Goal: Information Seeking & Learning: Find specific fact

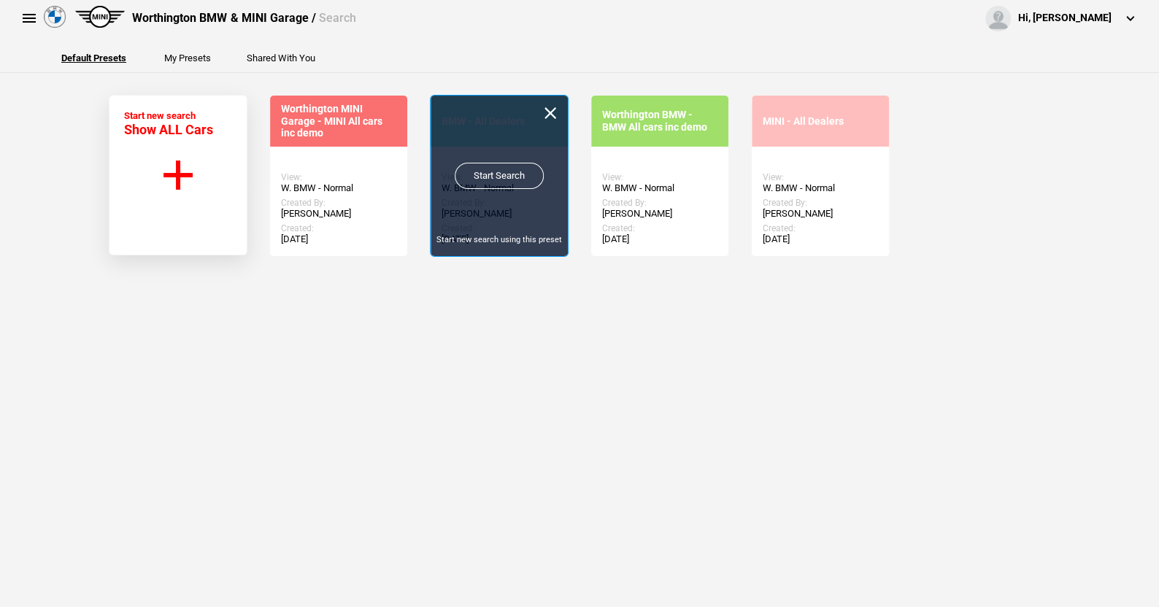
click at [498, 165] on link "Start Search" at bounding box center [499, 176] width 89 height 26
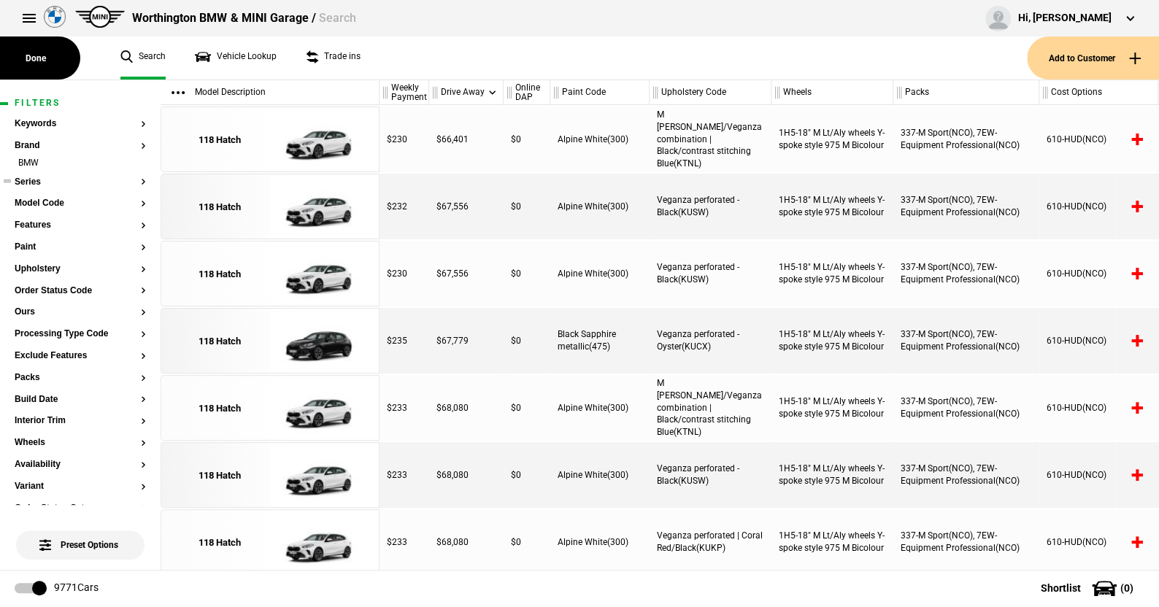
click at [31, 182] on button "Series" at bounding box center [80, 182] width 131 height 10
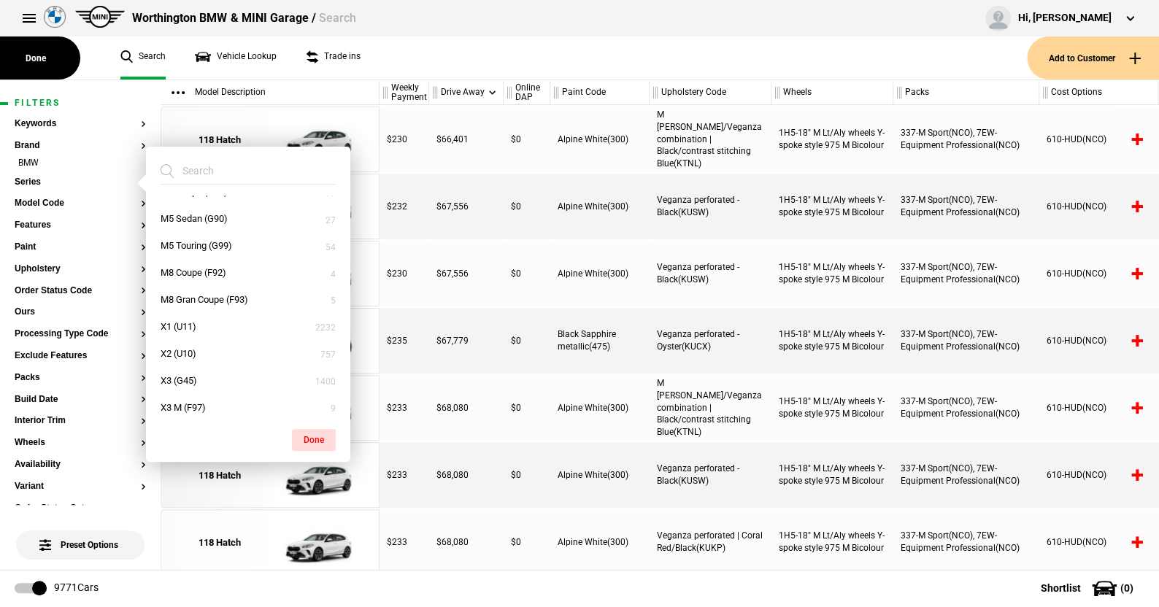
scroll to position [511, 0]
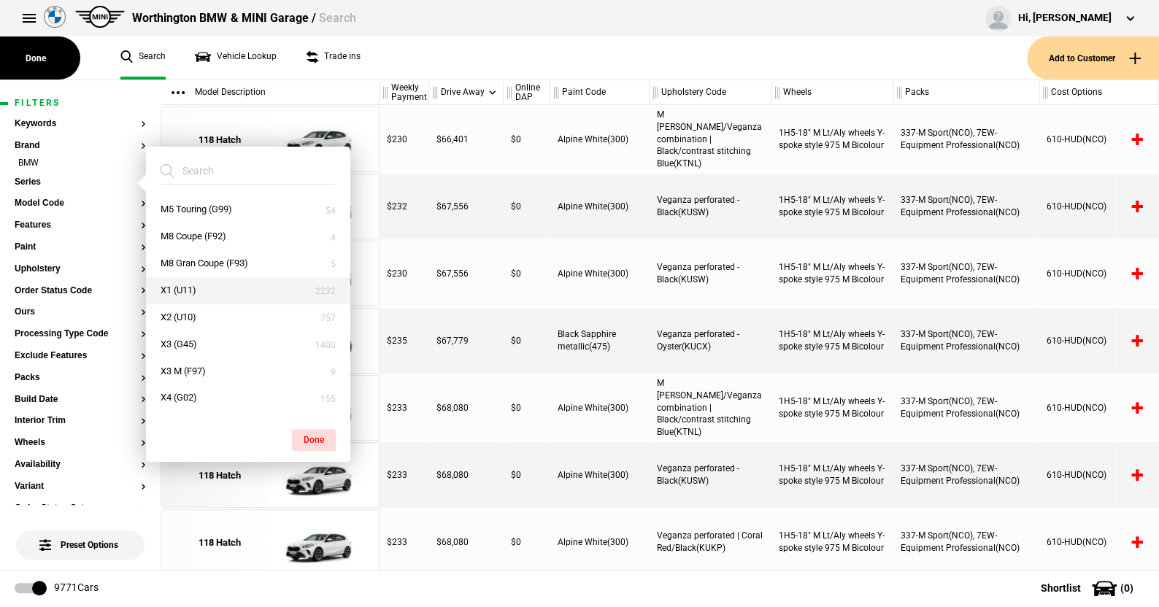
click at [182, 289] on button "X1 (U11)" at bounding box center [248, 290] width 204 height 27
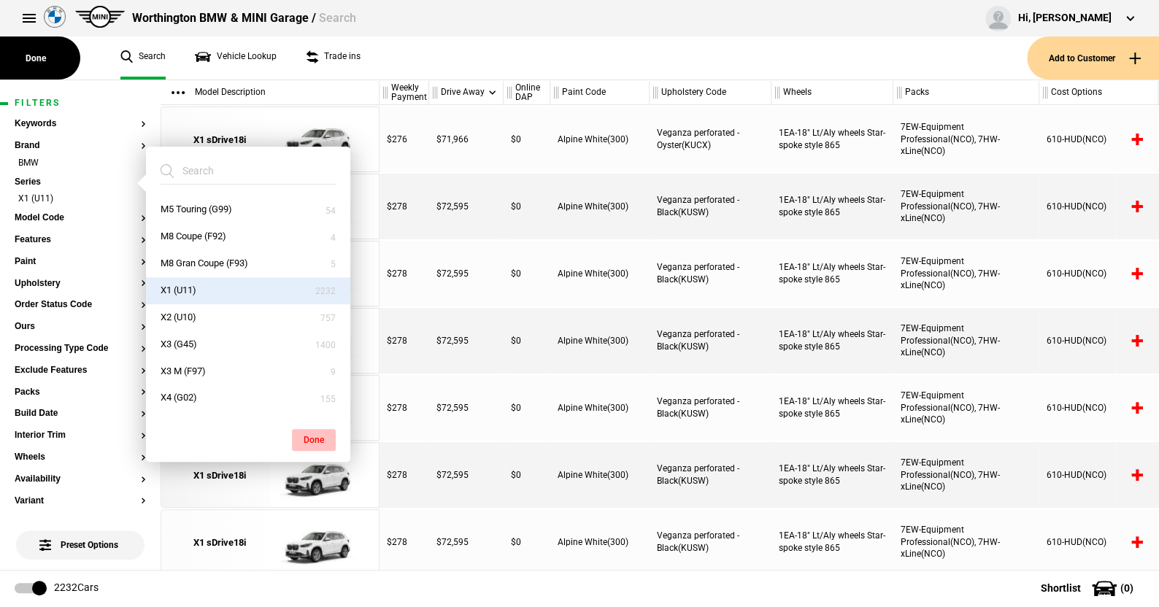
click at [315, 435] on button "Done" at bounding box center [314, 440] width 44 height 22
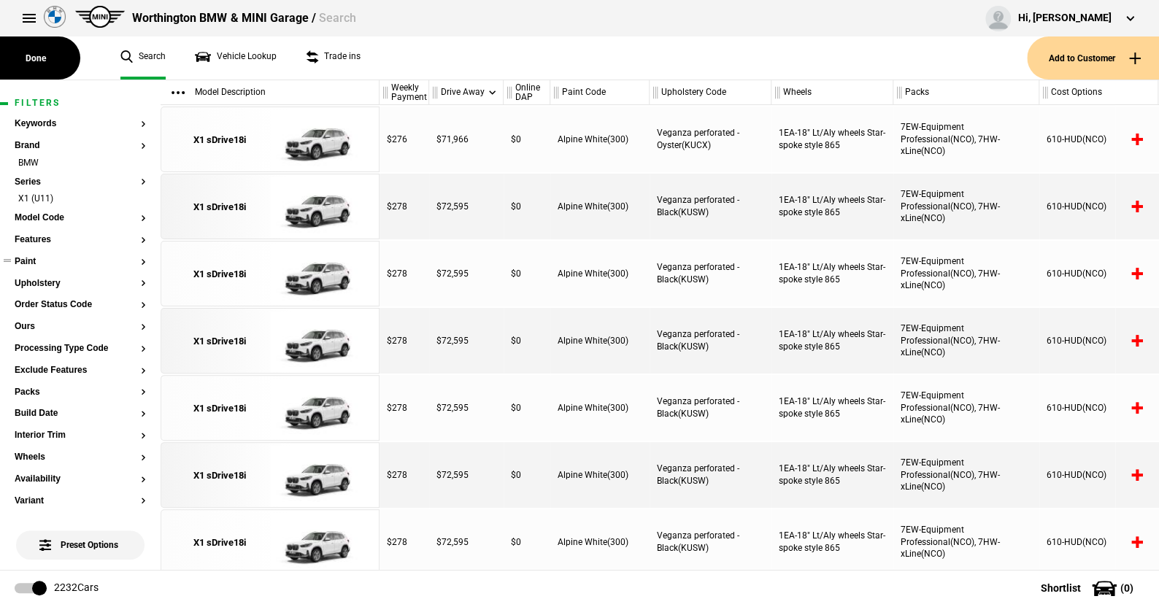
click at [26, 262] on button "Paint" at bounding box center [80, 262] width 131 height 10
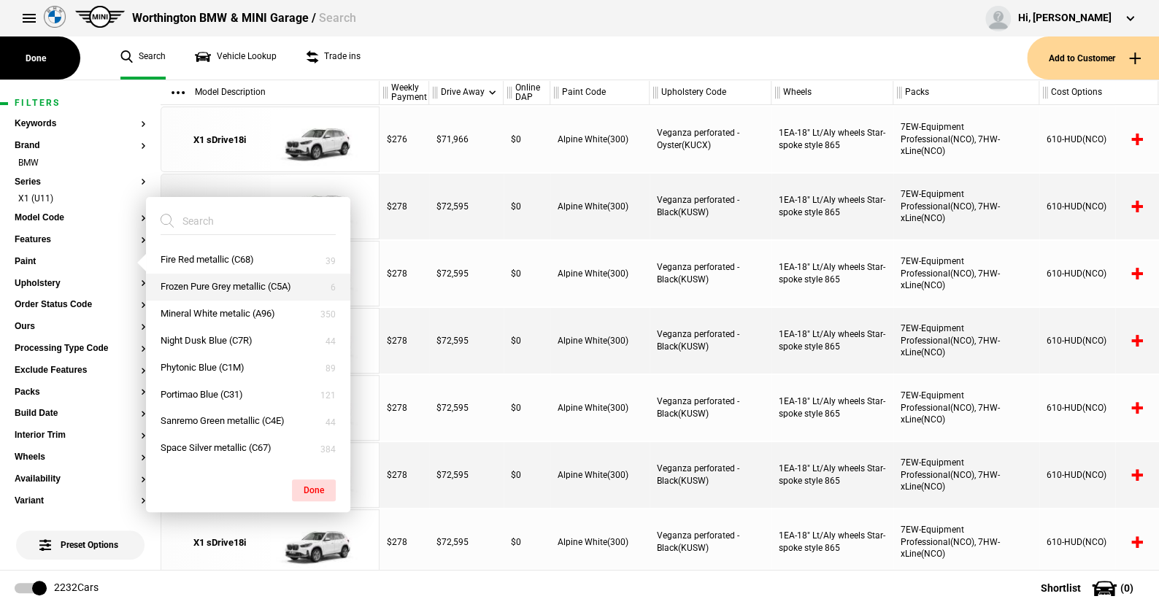
scroll to position [219, 0]
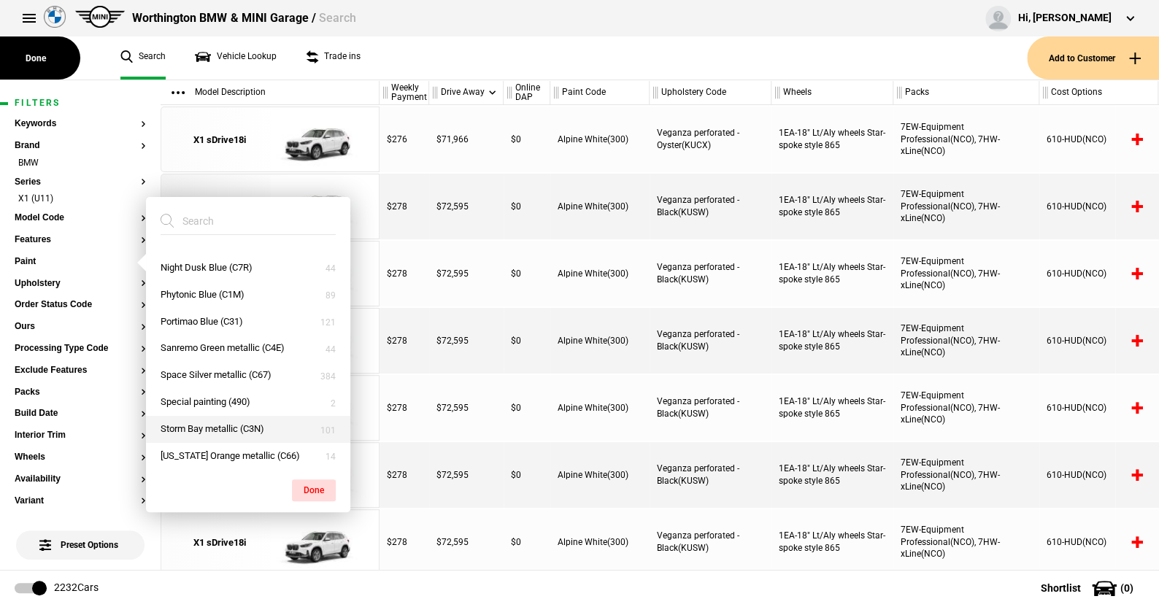
click at [213, 427] on button "Storm Bay metallic (C3N)" at bounding box center [248, 429] width 204 height 27
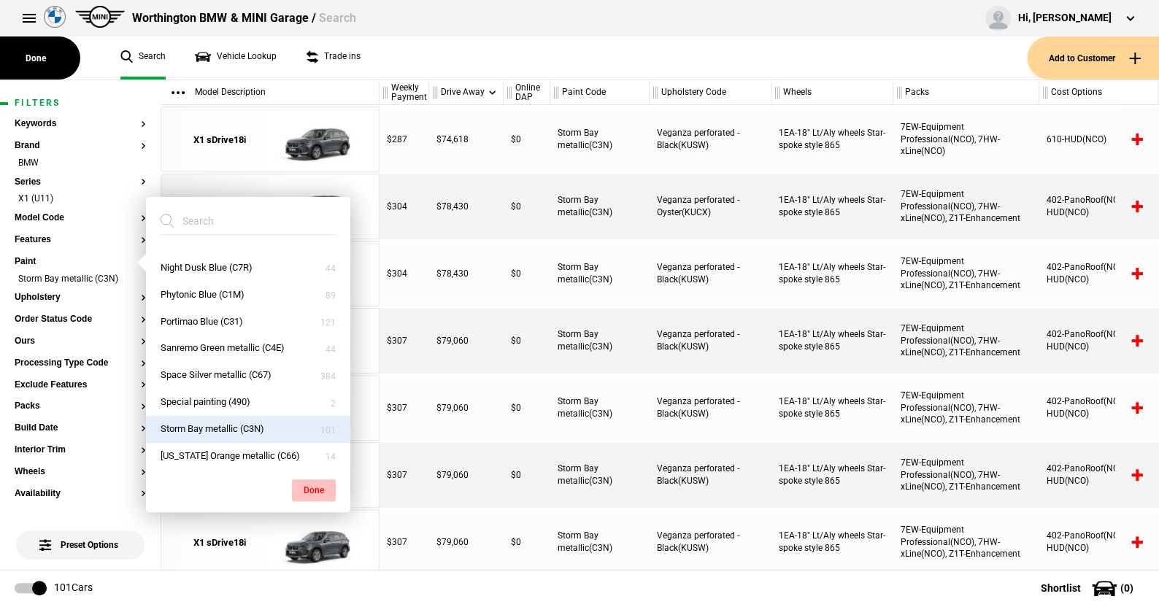
click at [312, 484] on button "Done" at bounding box center [314, 490] width 44 height 22
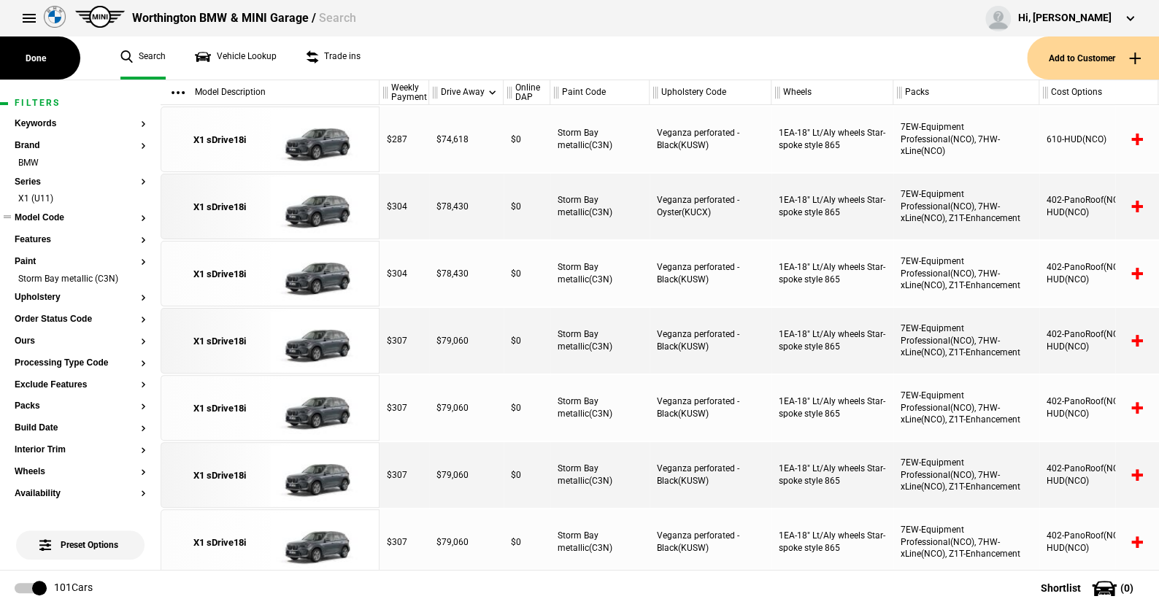
click at [53, 214] on button "Model Code" at bounding box center [80, 218] width 131 height 10
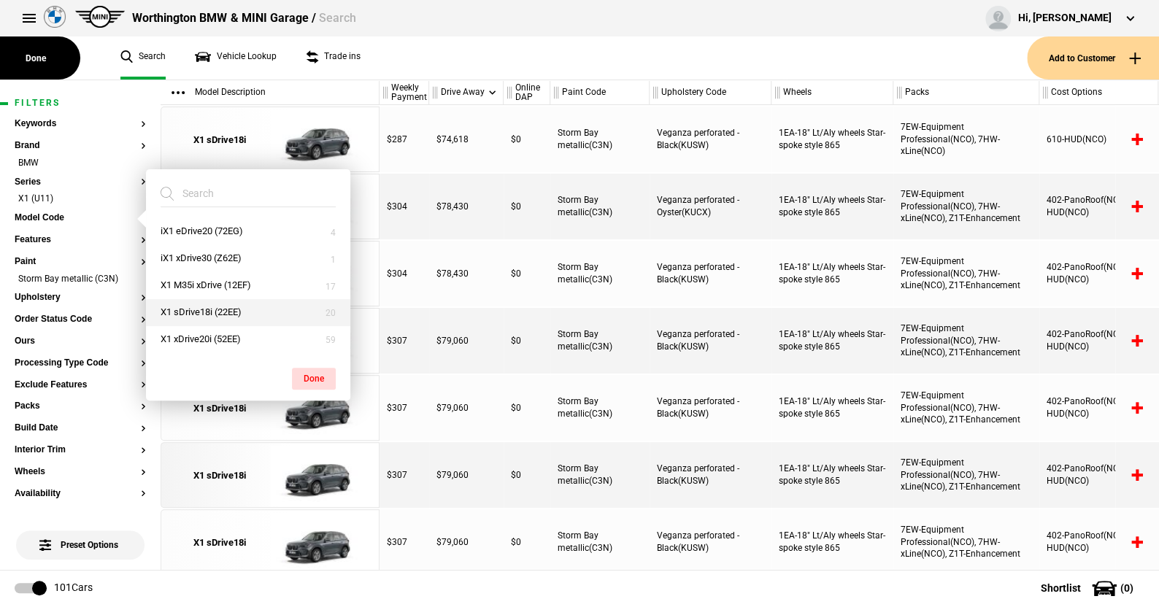
click at [201, 310] on button "X1 sDrive18i (22EE)" at bounding box center [248, 312] width 204 height 27
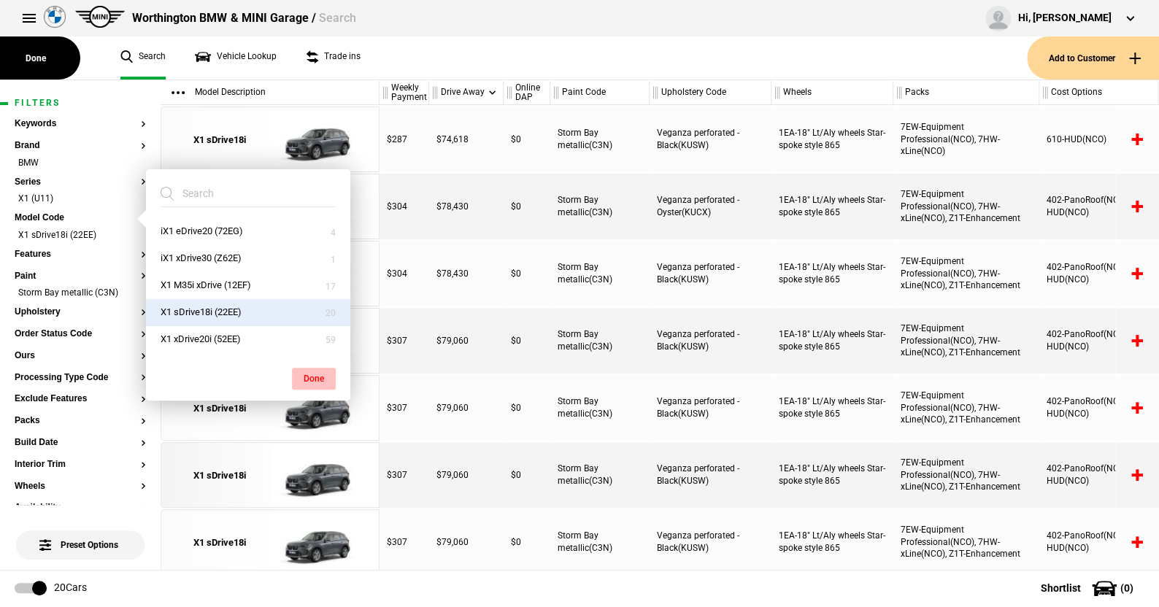
click at [309, 376] on button "Done" at bounding box center [314, 379] width 44 height 22
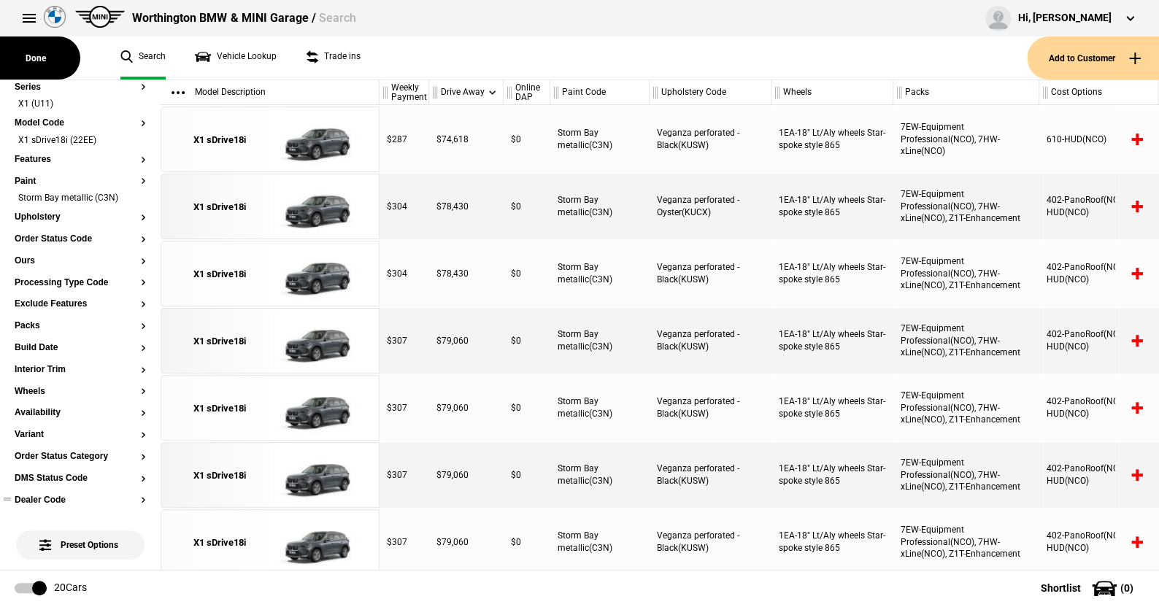
scroll to position [0, 0]
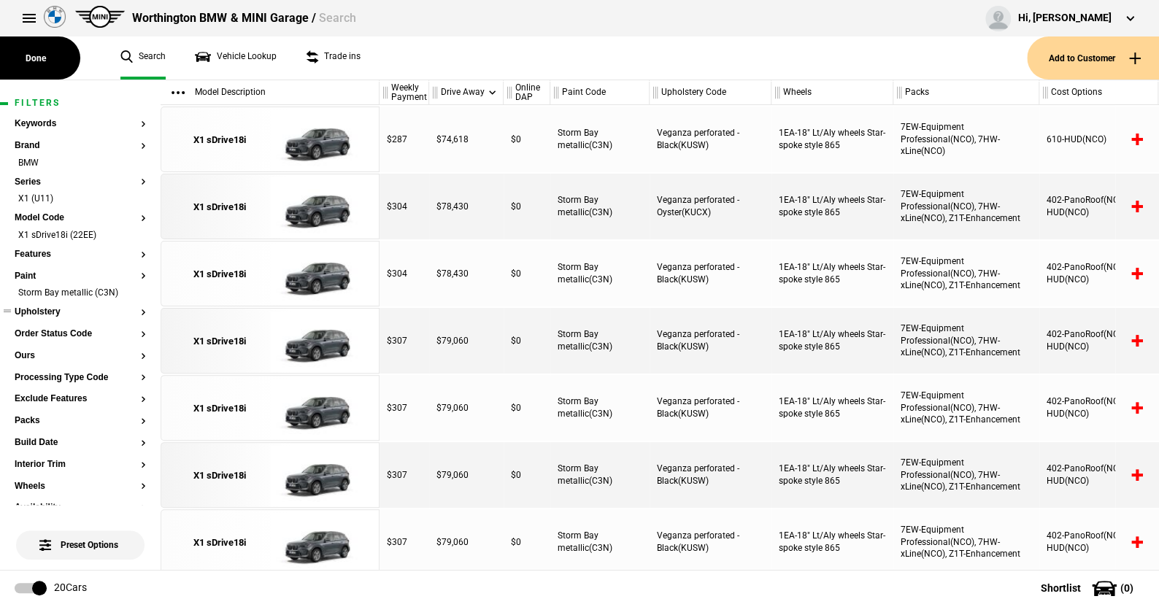
click at [50, 310] on button "Upholstery" at bounding box center [80, 312] width 131 height 10
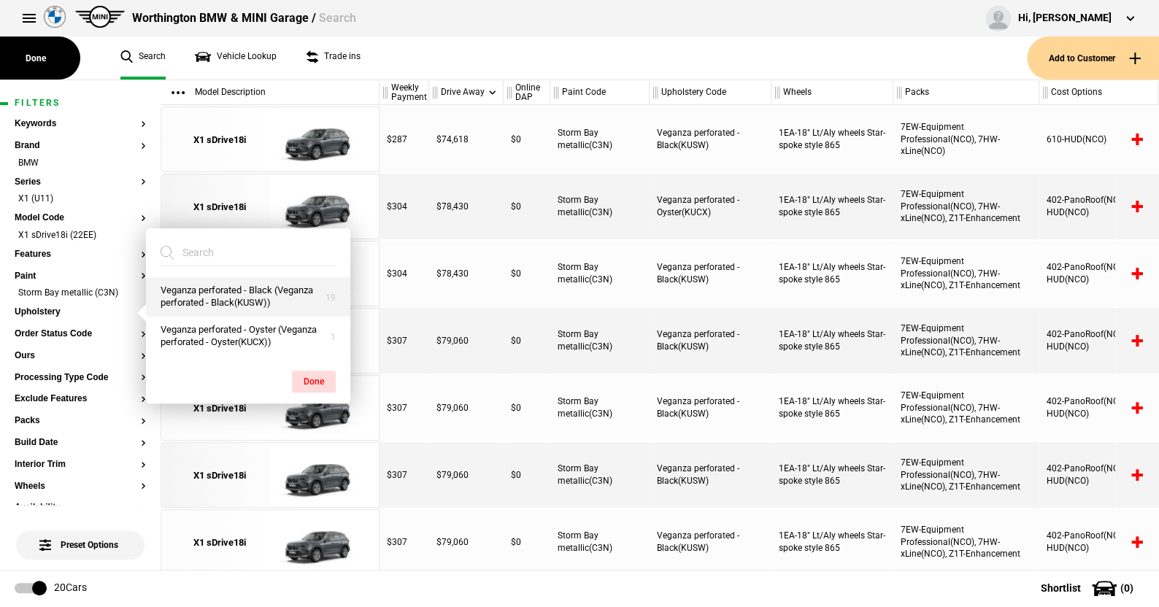
click at [202, 288] on button "Veganza perforated - Black (Veganza perforated - Black(KUSW))" at bounding box center [248, 296] width 204 height 39
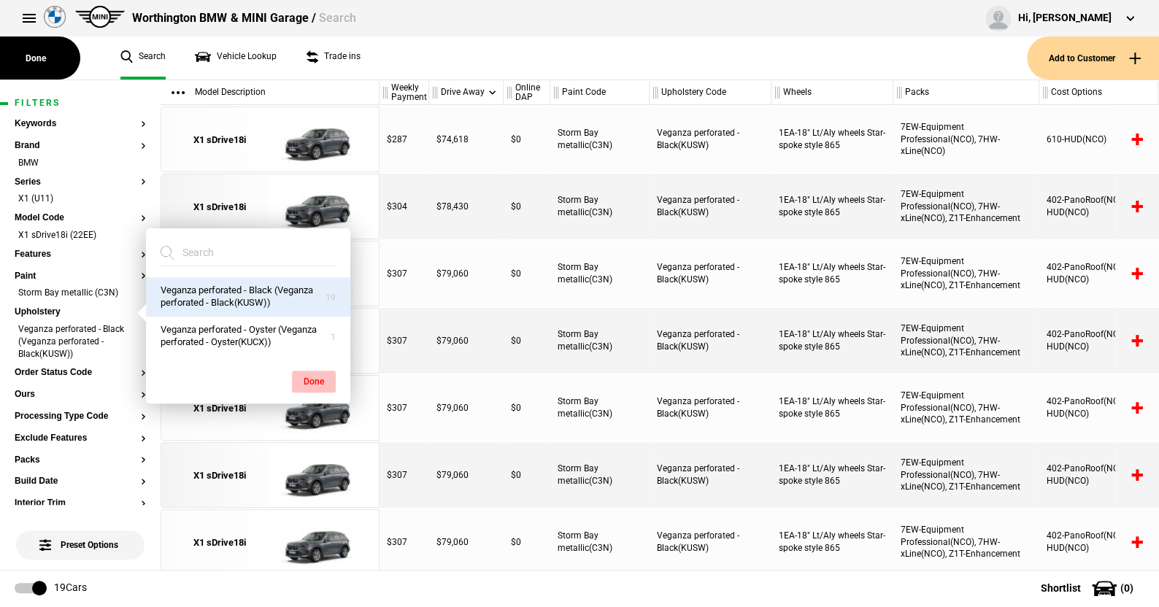
click at [315, 377] on button "Done" at bounding box center [314, 382] width 44 height 22
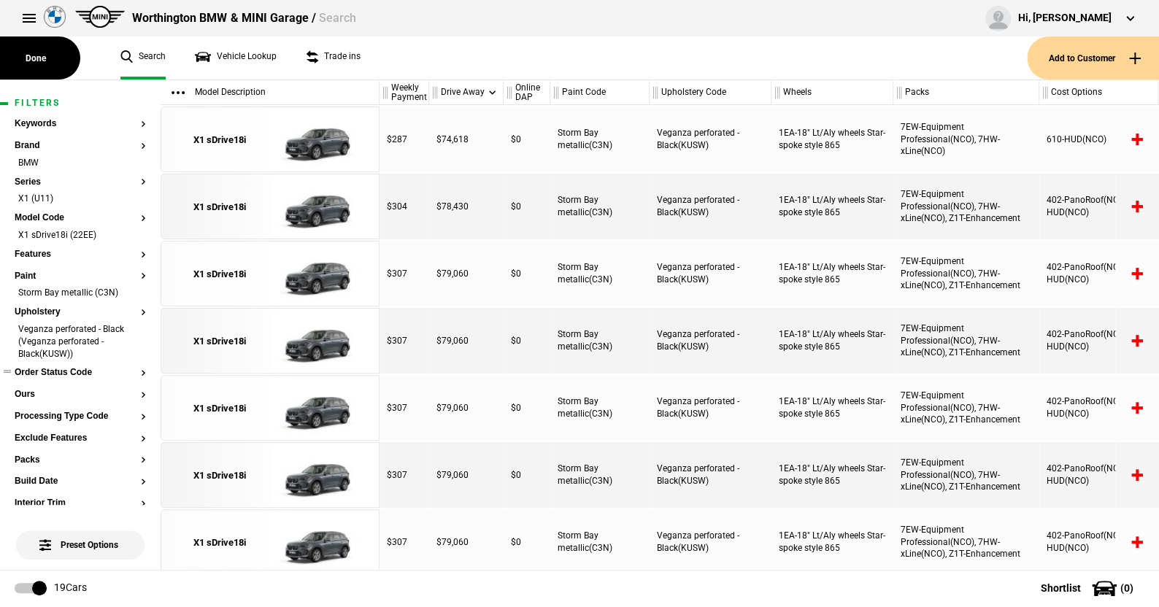
click at [86, 373] on button "Order Status Code" at bounding box center [80, 373] width 131 height 10
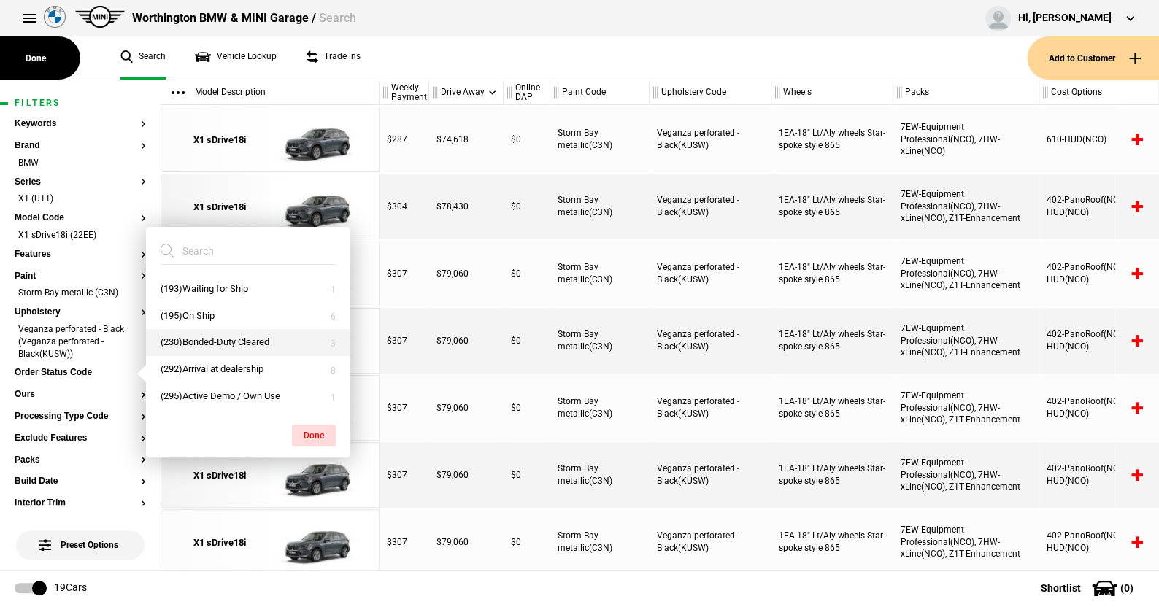
click at [212, 342] on button "(230)Bonded-Duty Cleared" at bounding box center [248, 342] width 204 height 27
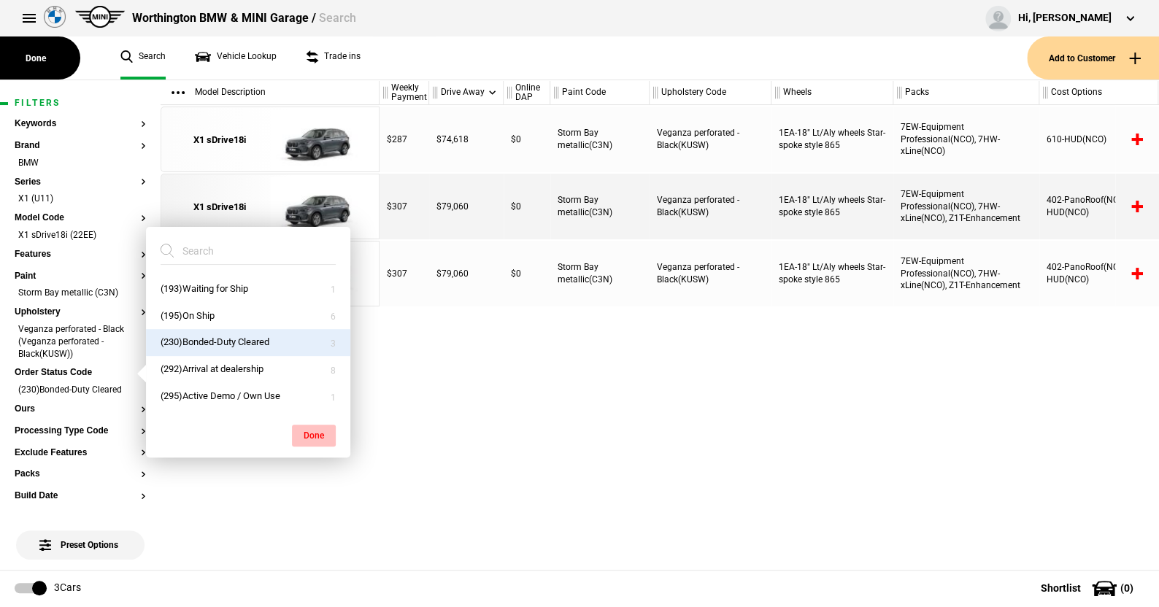
click at [309, 430] on button "Done" at bounding box center [314, 436] width 44 height 22
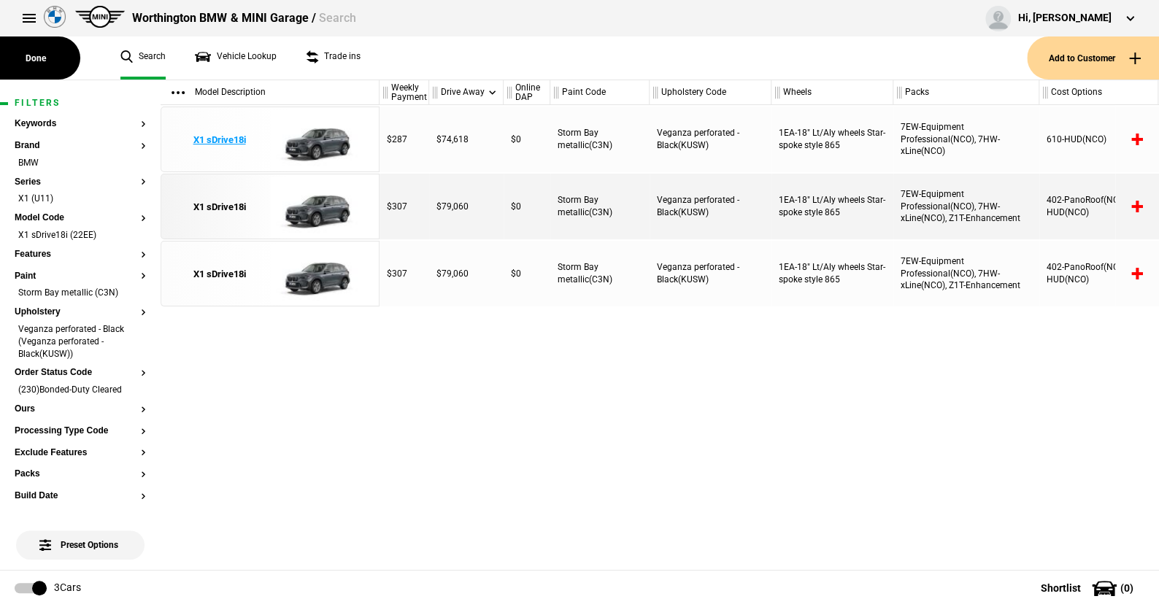
click at [316, 134] on img at bounding box center [320, 140] width 101 height 66
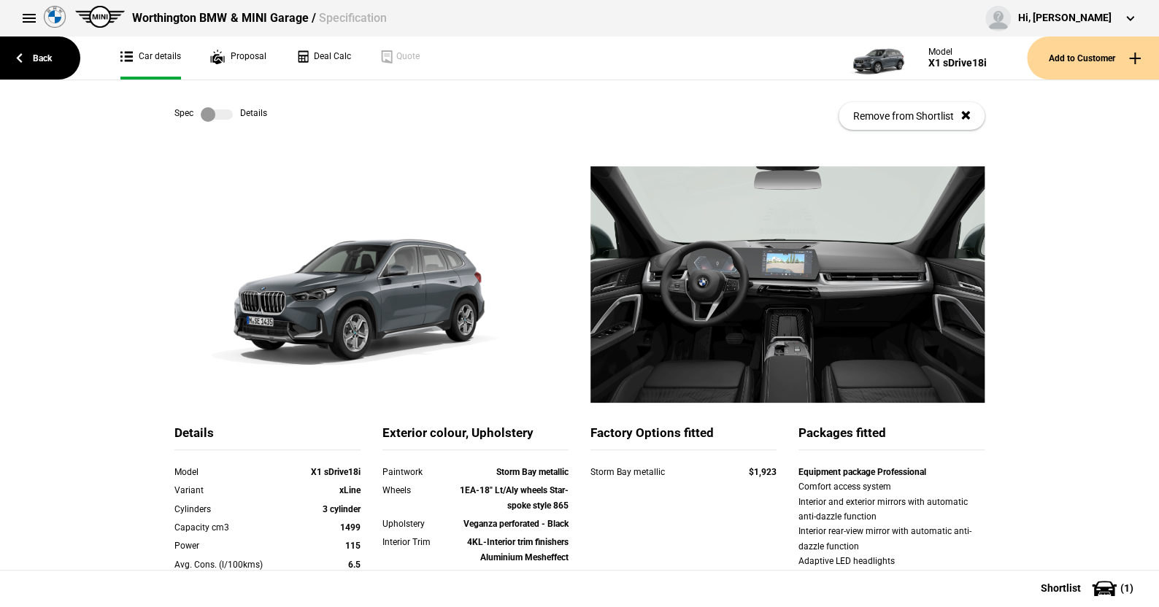
click at [222, 112] on label at bounding box center [217, 114] width 32 height 15
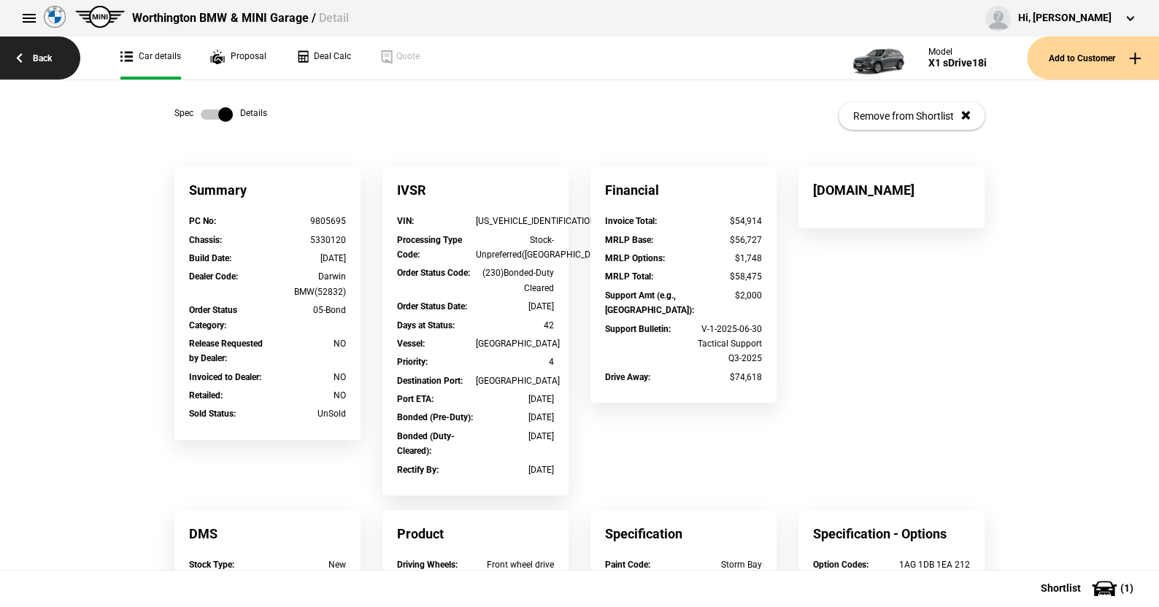
click at [49, 56] on link "Back" at bounding box center [40, 57] width 80 height 43
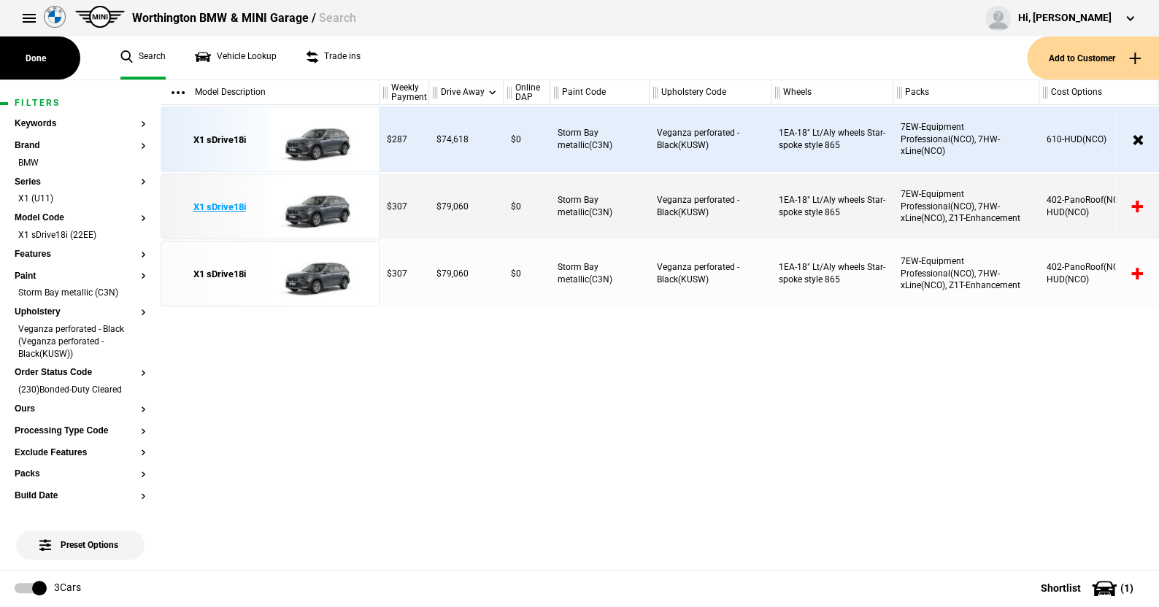
click at [326, 205] on img at bounding box center [320, 207] width 101 height 66
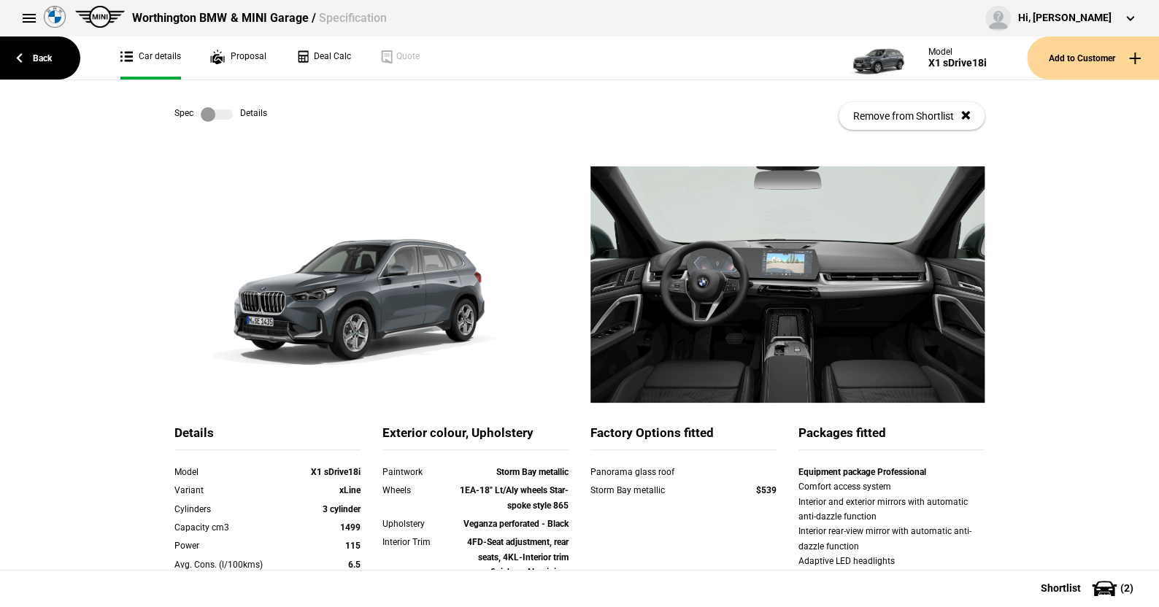
click at [228, 116] on link at bounding box center [216, 114] width 47 height 15
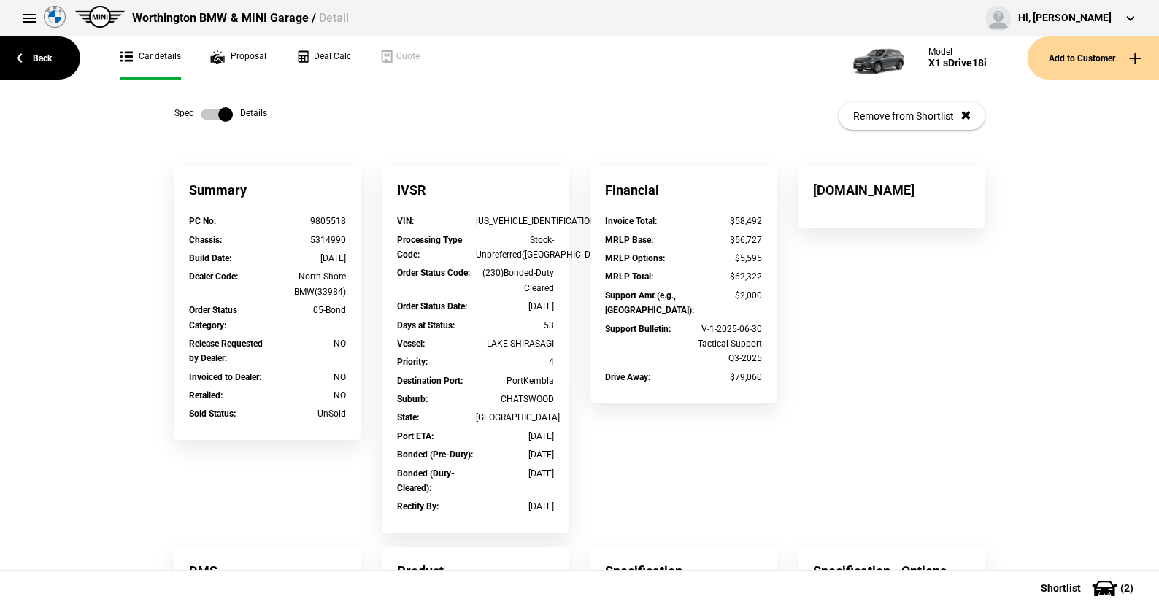
click at [201, 110] on label at bounding box center [217, 114] width 32 height 15
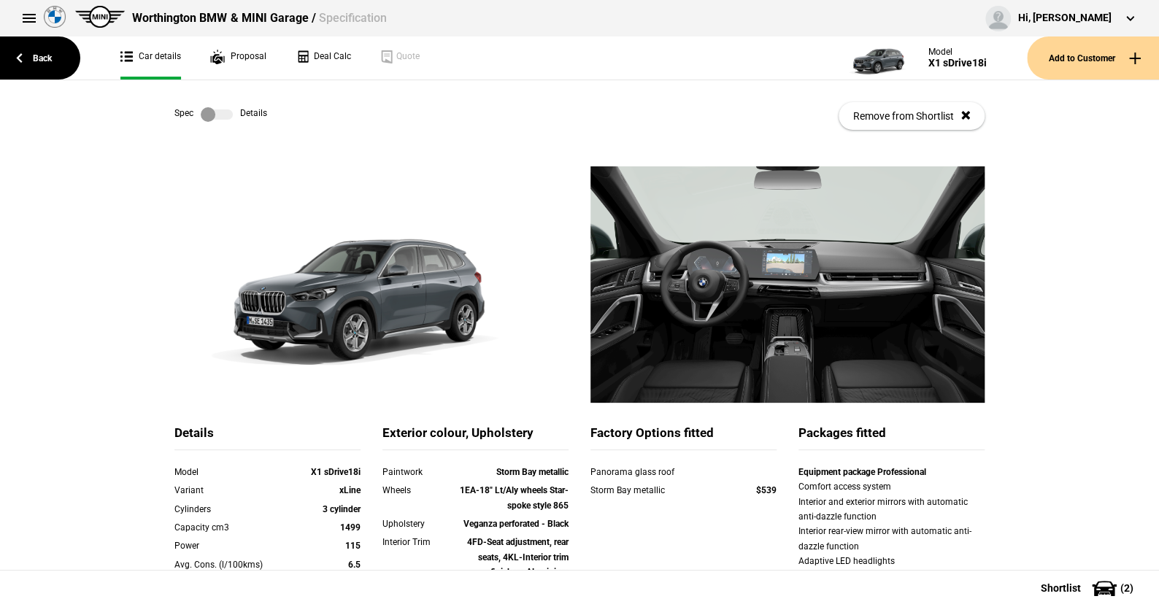
scroll to position [146, 0]
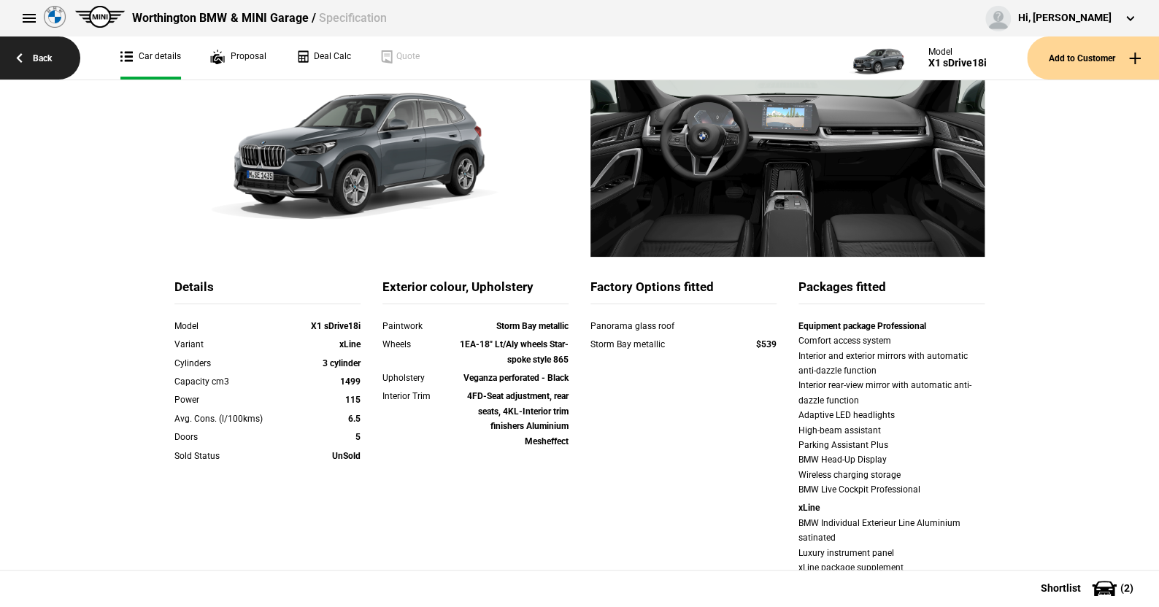
click at [55, 54] on link "Back" at bounding box center [40, 57] width 80 height 43
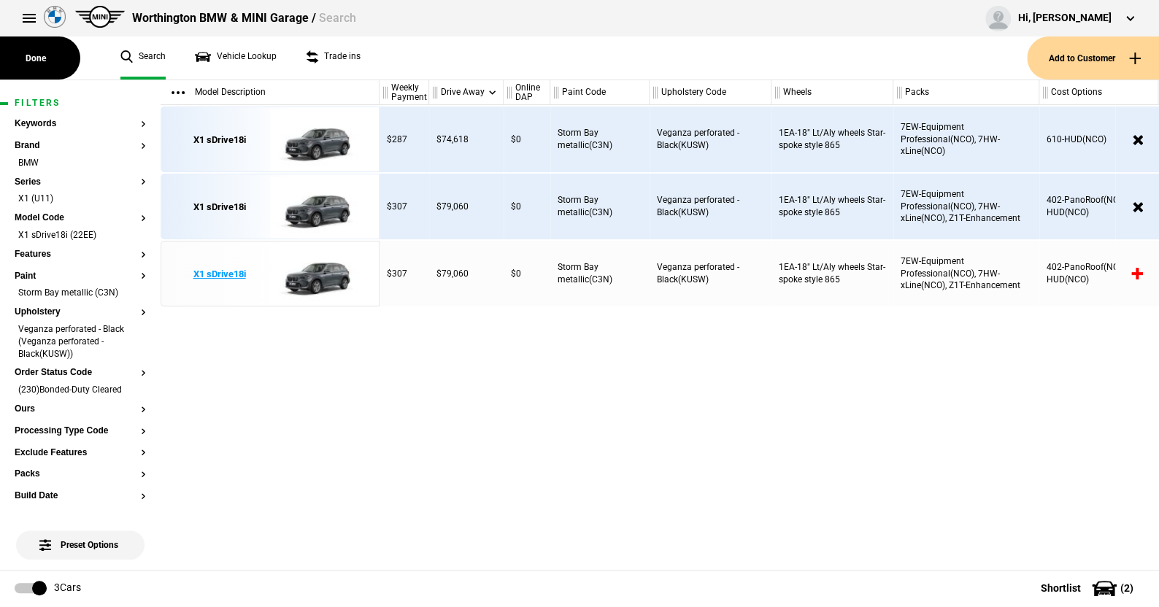
click at [322, 276] on img at bounding box center [320, 274] width 101 height 66
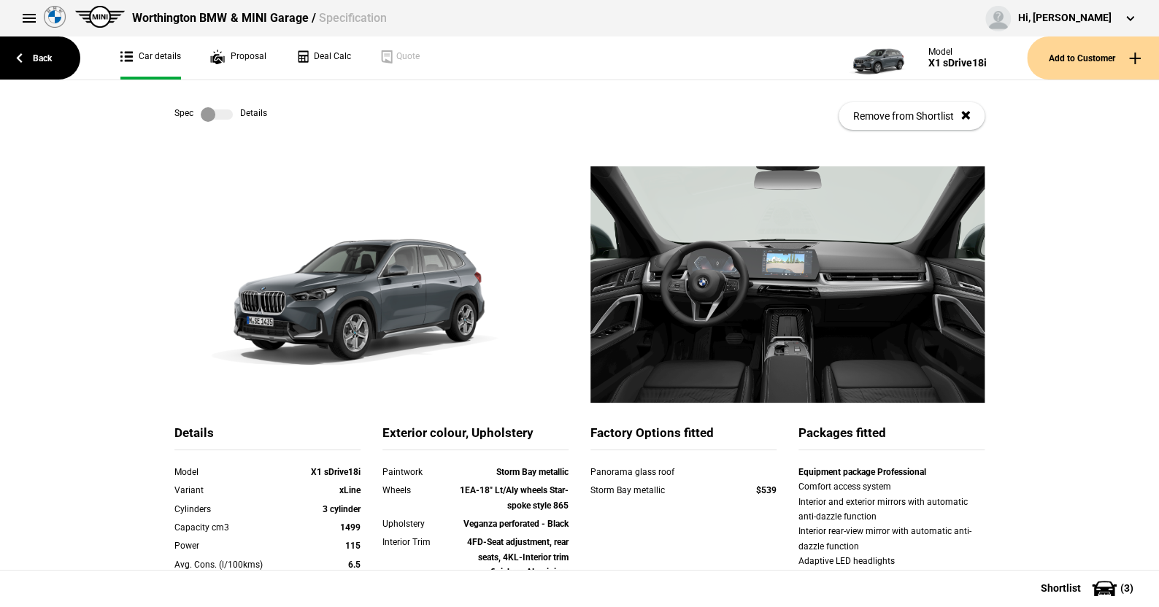
click at [222, 111] on label at bounding box center [217, 114] width 32 height 15
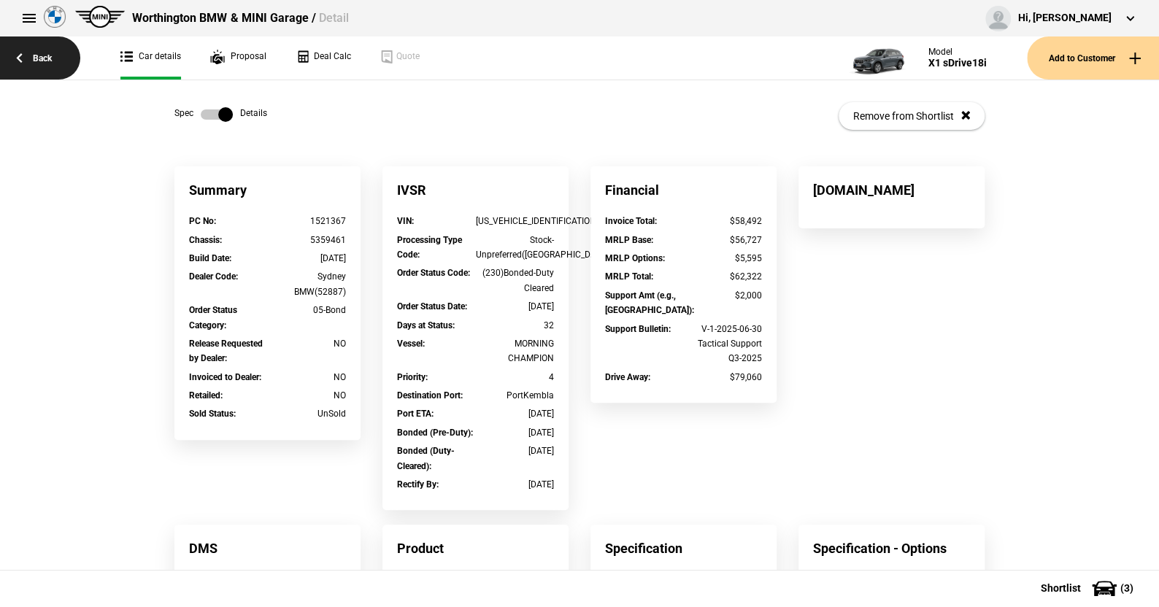
click at [47, 57] on link "Back" at bounding box center [40, 57] width 80 height 43
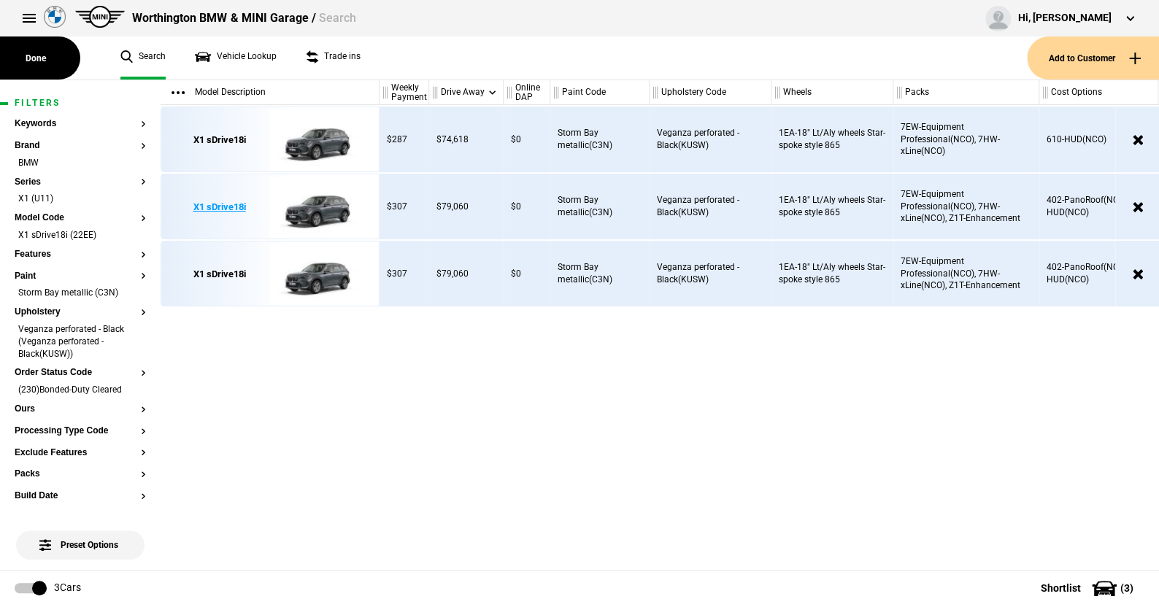
click at [333, 211] on img at bounding box center [320, 207] width 101 height 66
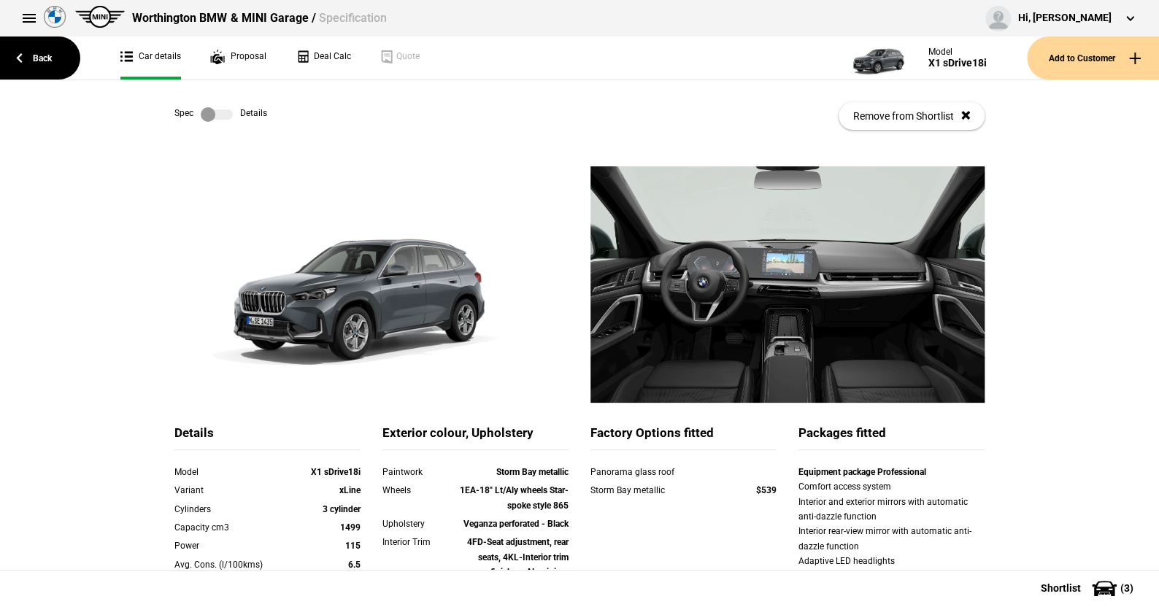
click at [224, 113] on label at bounding box center [217, 114] width 32 height 15
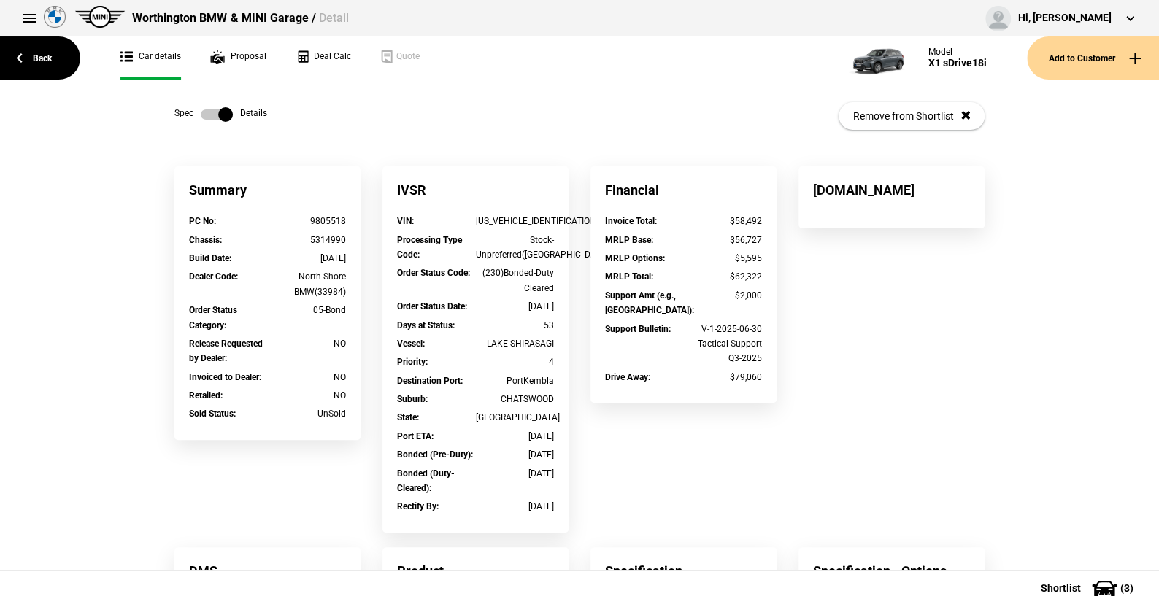
click at [93, 163] on div "Spec Details Remove from Shortlist" at bounding box center [579, 123] width 1159 height 86
click at [194, 112] on link at bounding box center [216, 114] width 47 height 15
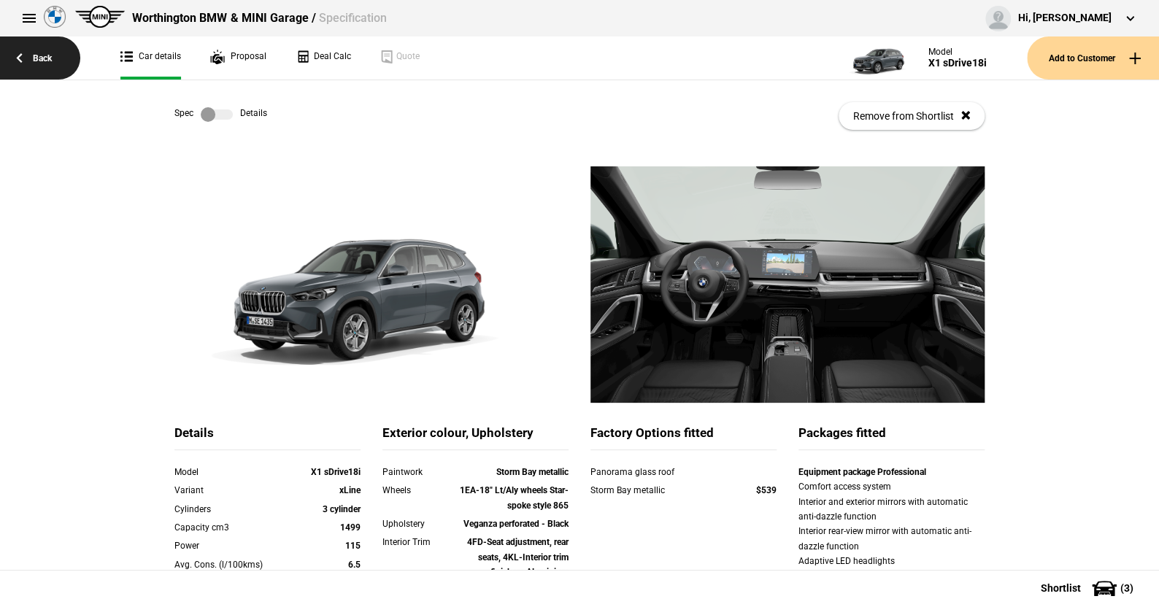
click at [41, 54] on link "Back" at bounding box center [40, 57] width 80 height 43
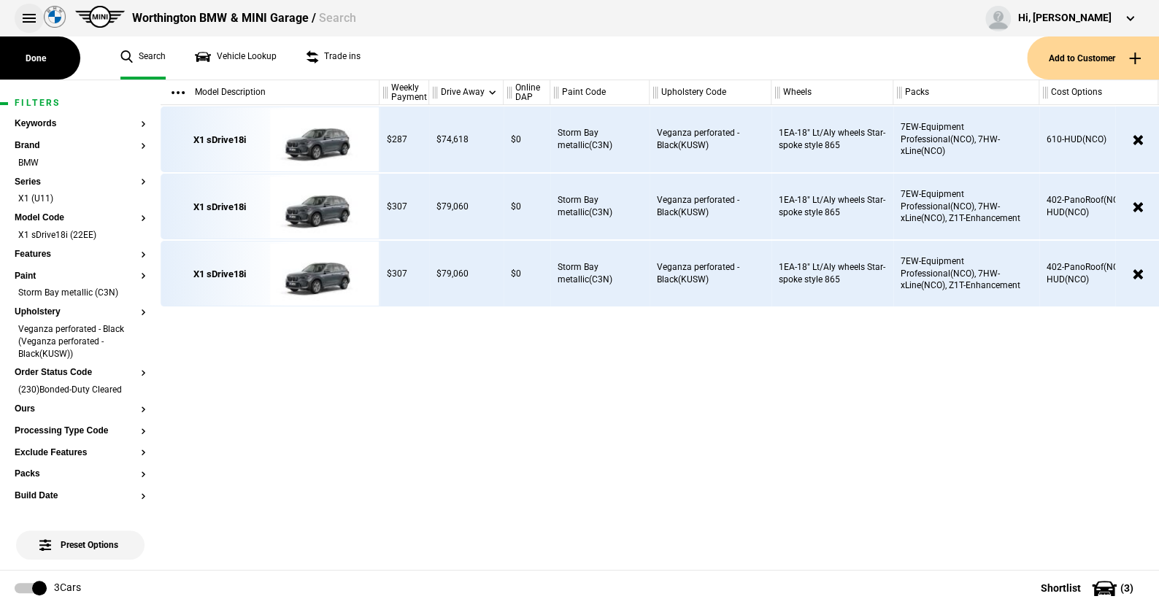
click at [20, 12] on button at bounding box center [29, 18] width 29 height 29
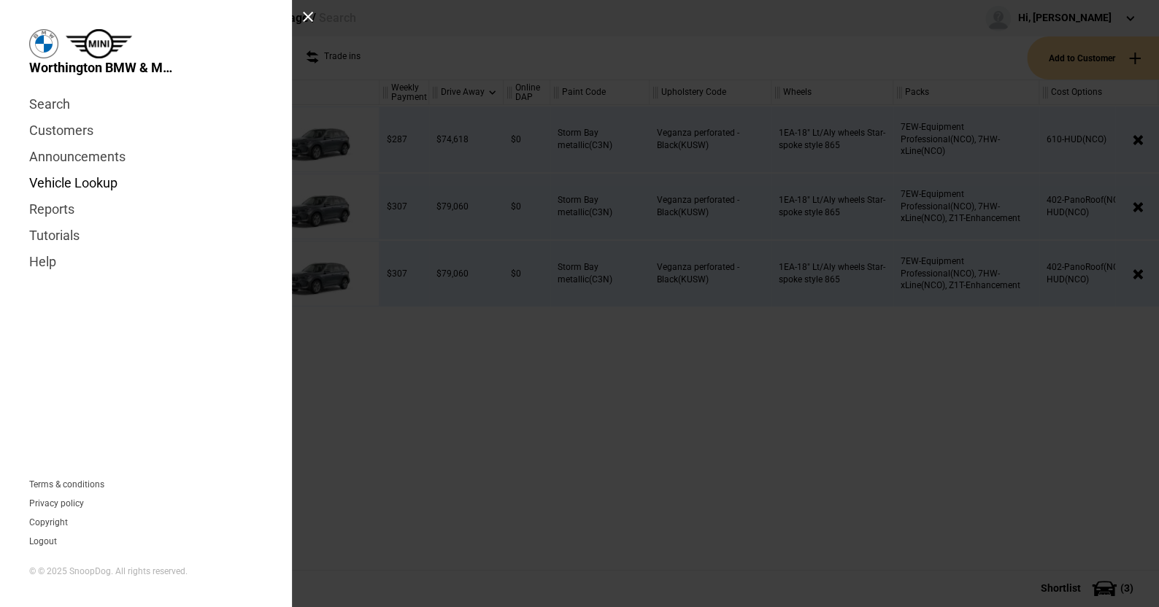
click at [51, 181] on link "Vehicle Lookup" at bounding box center [145, 183] width 233 height 26
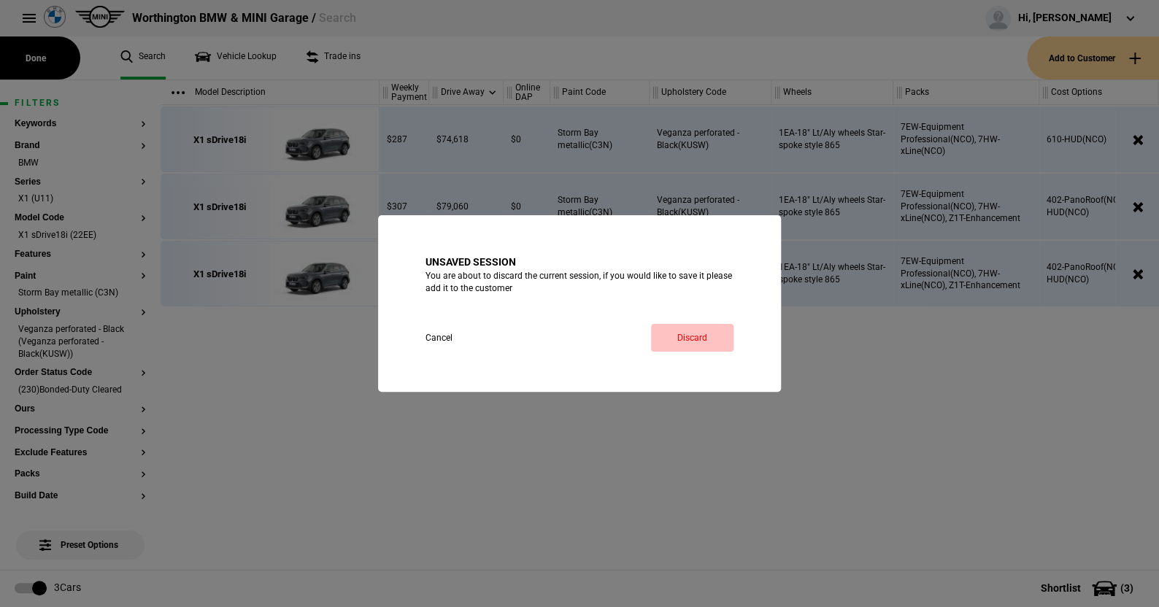
click at [695, 328] on link "Discard" at bounding box center [692, 338] width 82 height 28
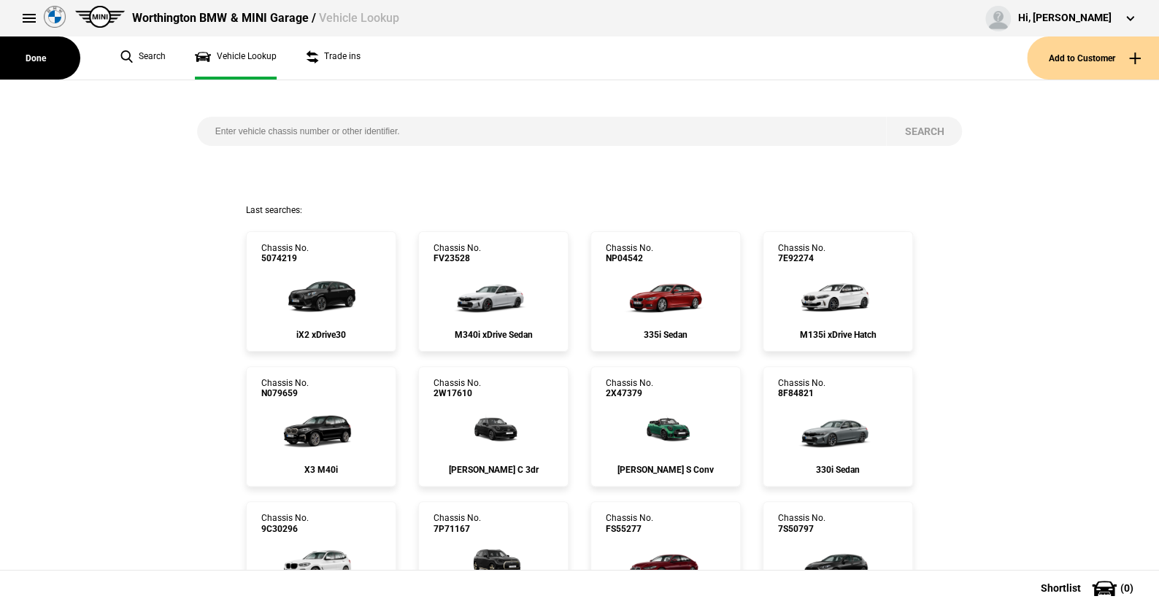
click at [201, 130] on input "search" at bounding box center [541, 131] width 689 height 29
paste input "WBATX76080N095772"
type input "WBATX76080N095772"
click at [908, 128] on button "Search" at bounding box center [924, 131] width 76 height 29
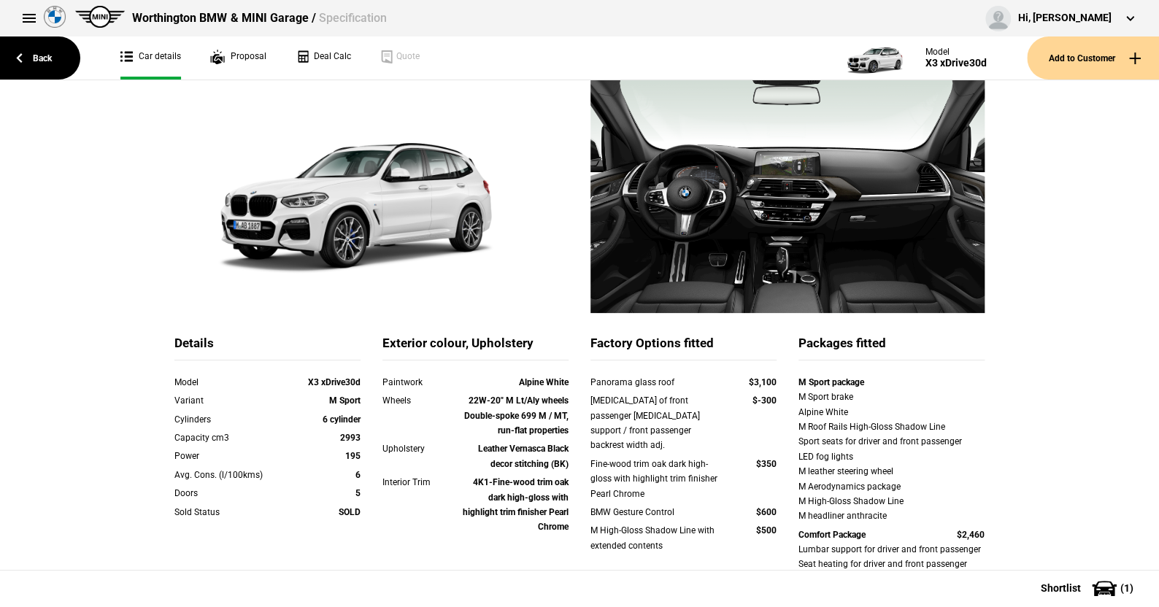
scroll to position [219, 0]
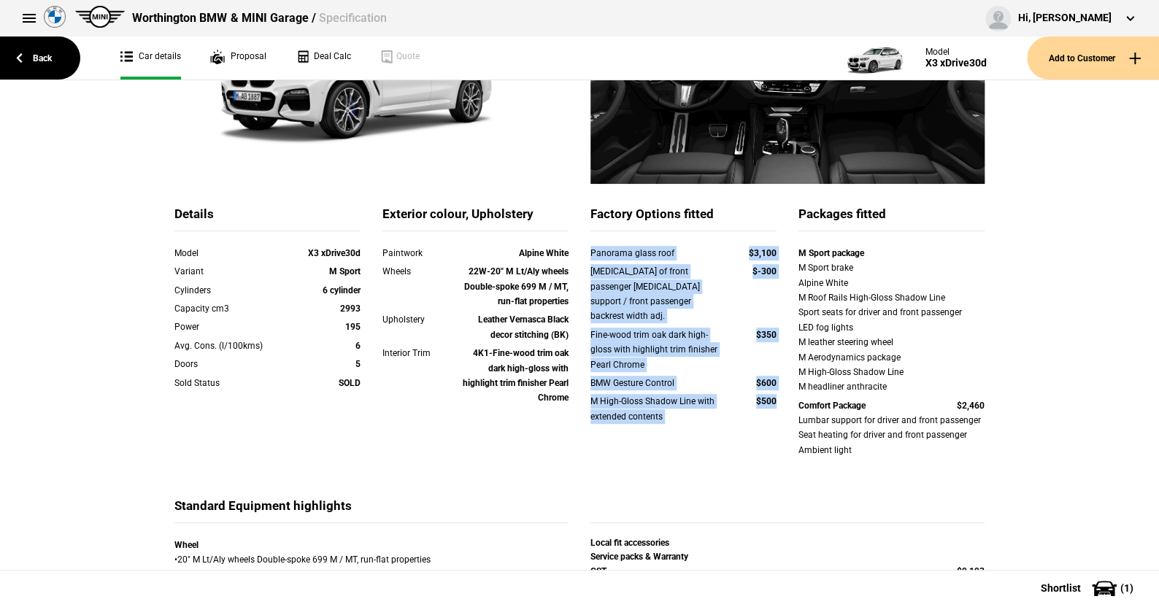
drag, startPoint x: 577, startPoint y: 252, endPoint x: 775, endPoint y: 394, distance: 243.1
click at [775, 394] on div "Panorama glass roof $3,100 Deletion of front passenger lumbar support / front p…" at bounding box center [683, 344] width 186 height 196
copy div "Panorama glass roof $3,100 Deletion of front passenger lumbar support / front p…"
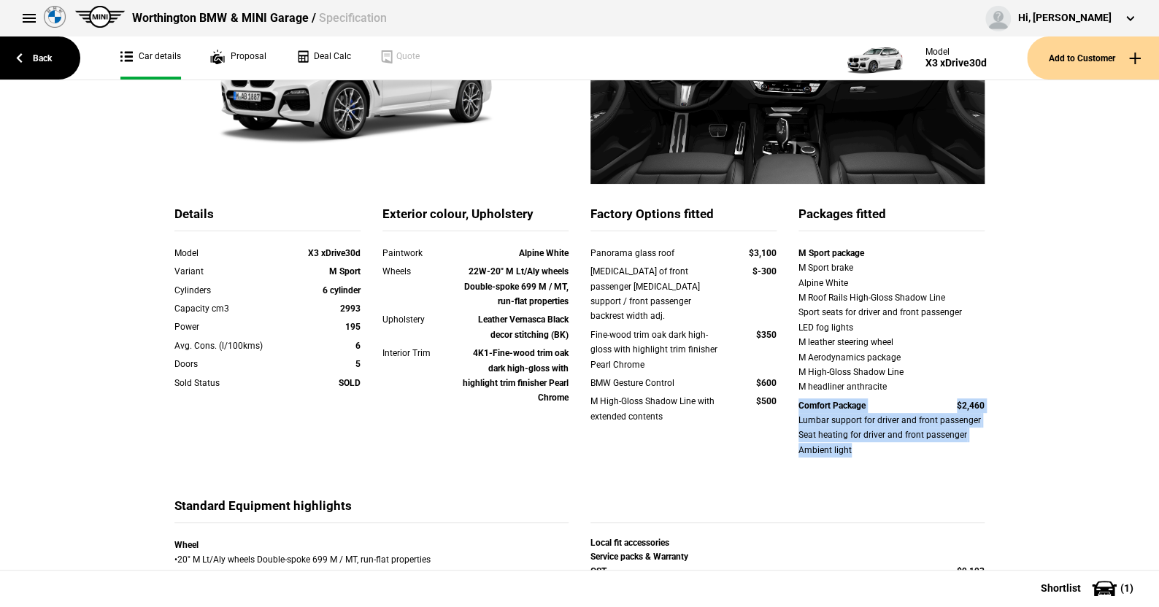
drag, startPoint x: 783, startPoint y: 406, endPoint x: 993, endPoint y: 446, distance: 213.9
click at [993, 446] on div "Details Model X3 xDrive30d Variant M Sport Cylinders 6 cylinder Capacity cm3 29…" at bounding box center [579, 582] width 854 height 1270
copy div "Comfort Package $2,460 Lumbar support for driver and front passenger Seat heati…"
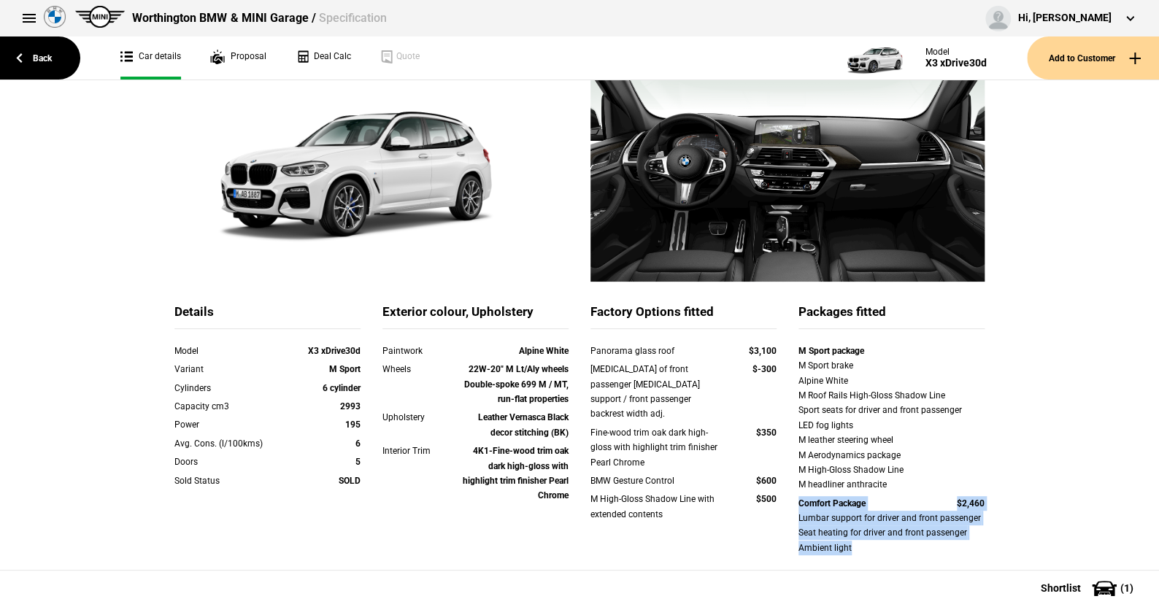
scroll to position [0, 0]
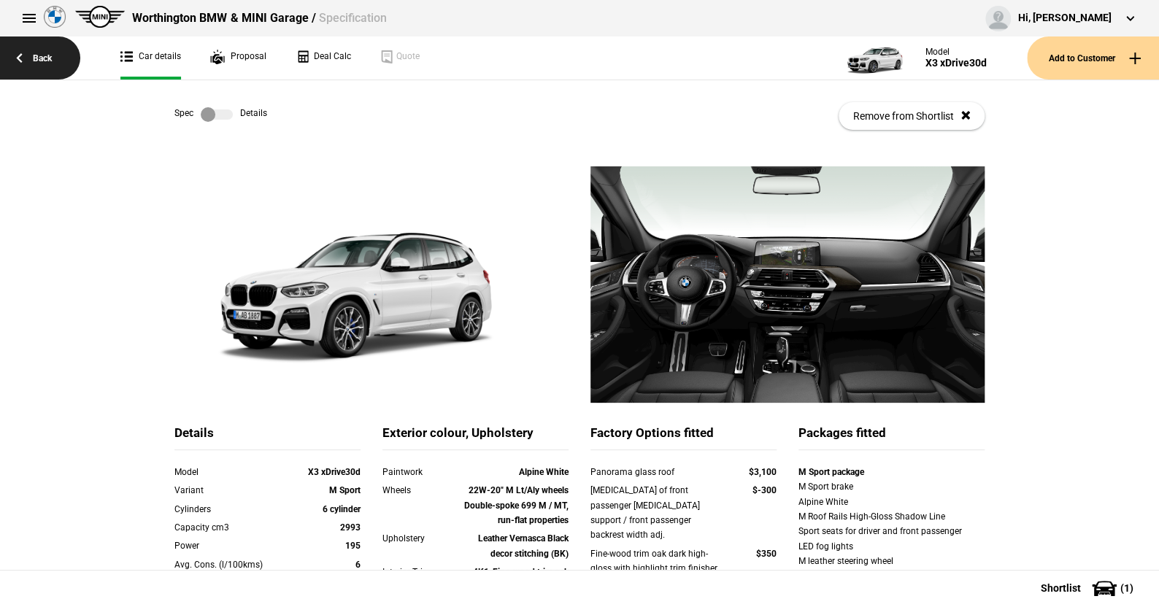
click at [45, 58] on link "Back" at bounding box center [40, 57] width 80 height 43
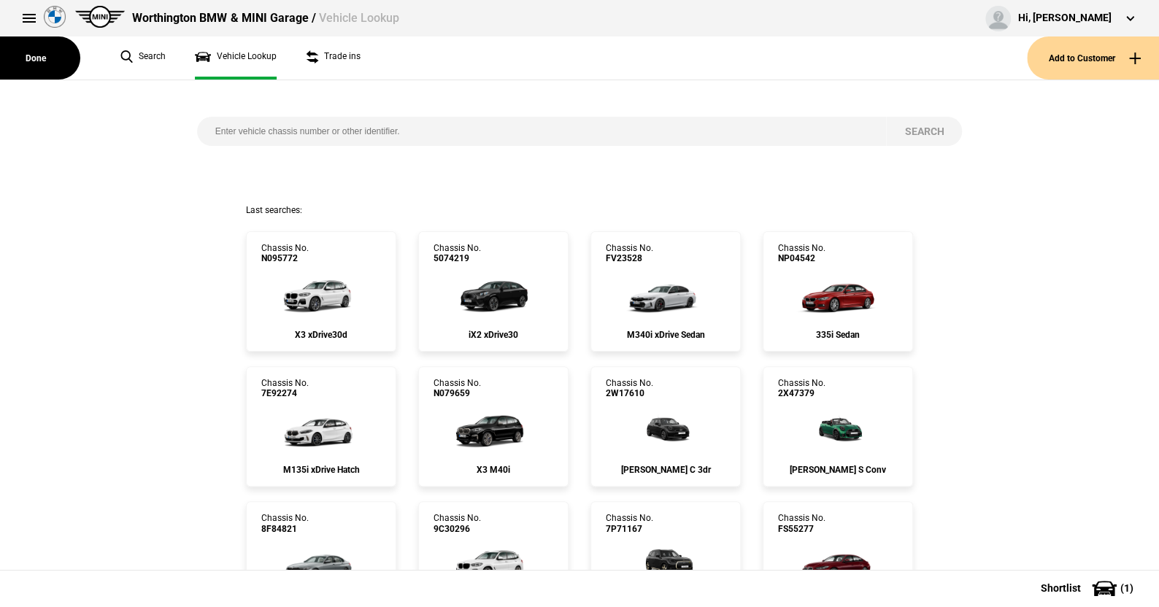
click at [204, 126] on input "search" at bounding box center [541, 131] width 689 height 29
paste input "WBA4T520705D09910"
type input "WBA4T520705D09910"
click at [929, 129] on button "Search" at bounding box center [924, 131] width 76 height 29
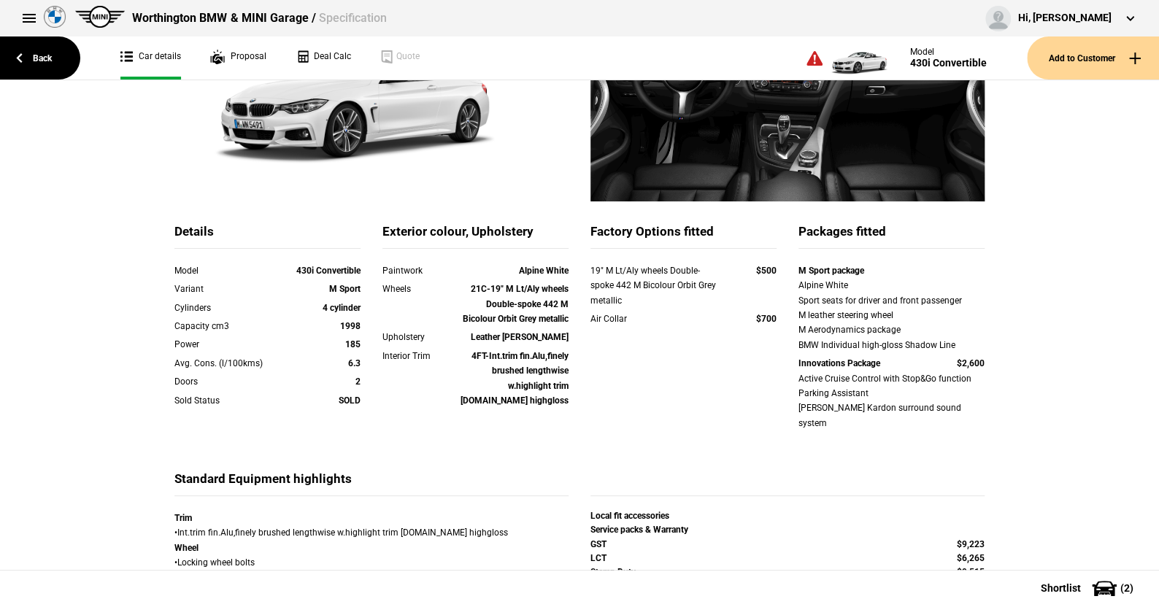
scroll to position [219, 0]
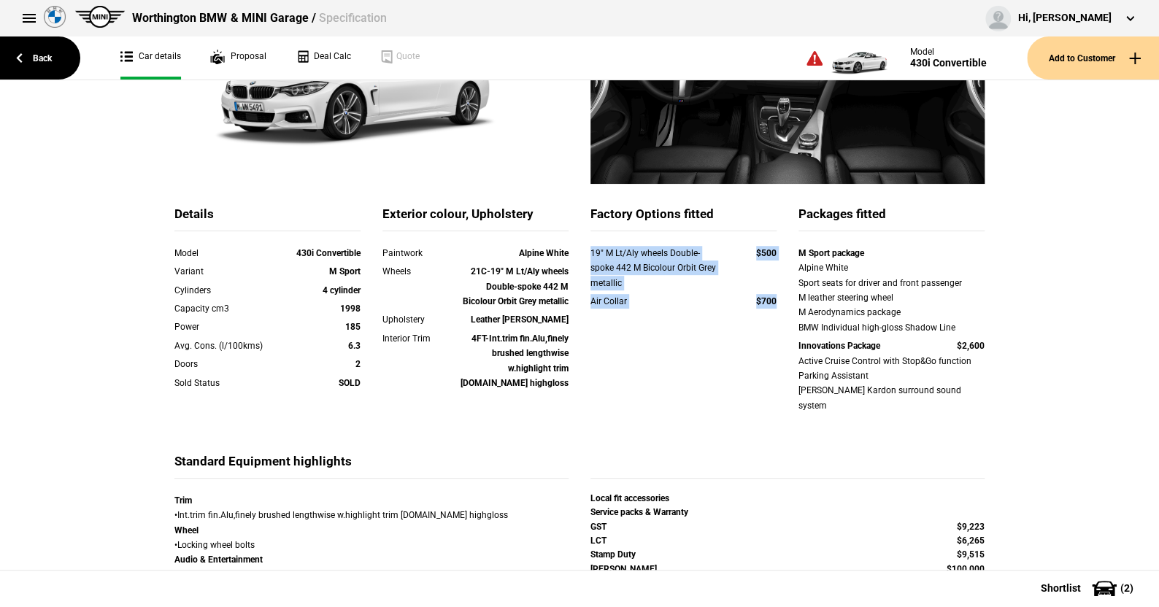
drag, startPoint x: 579, startPoint y: 255, endPoint x: 776, endPoint y: 299, distance: 201.8
click at [776, 299] on div "19" M Lt/Aly wheels Double-spoke 442 M Bicolour Orbit Grey metallic $500 Air Co…" at bounding box center [683, 287] width 186 height 82
copy div "19" M Lt/Aly wheels Double-spoke 442 M Bicolour Orbit Grey metallic $500 Air Co…"
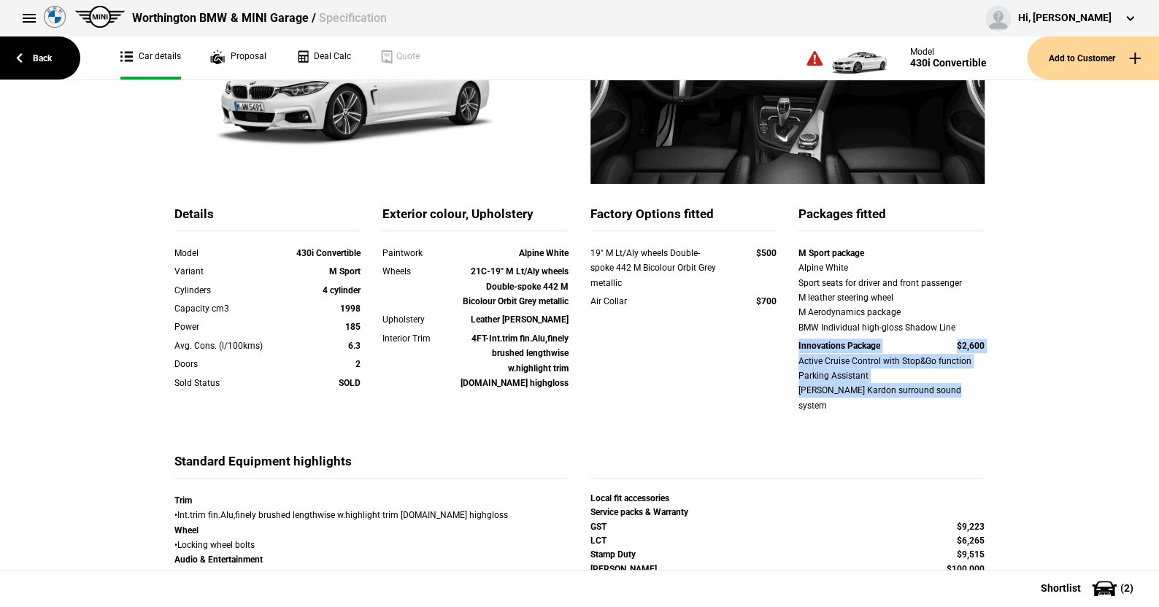
drag, startPoint x: 786, startPoint y: 349, endPoint x: 989, endPoint y: 393, distance: 207.6
click at [989, 393] on div "M Sport package Alpine White Sport seats for driver and front passenger M leath…" at bounding box center [891, 331] width 208 height 171
copy div "Innovations Package $2,600 Active Cruise Control with Stop&Go function Parking …"
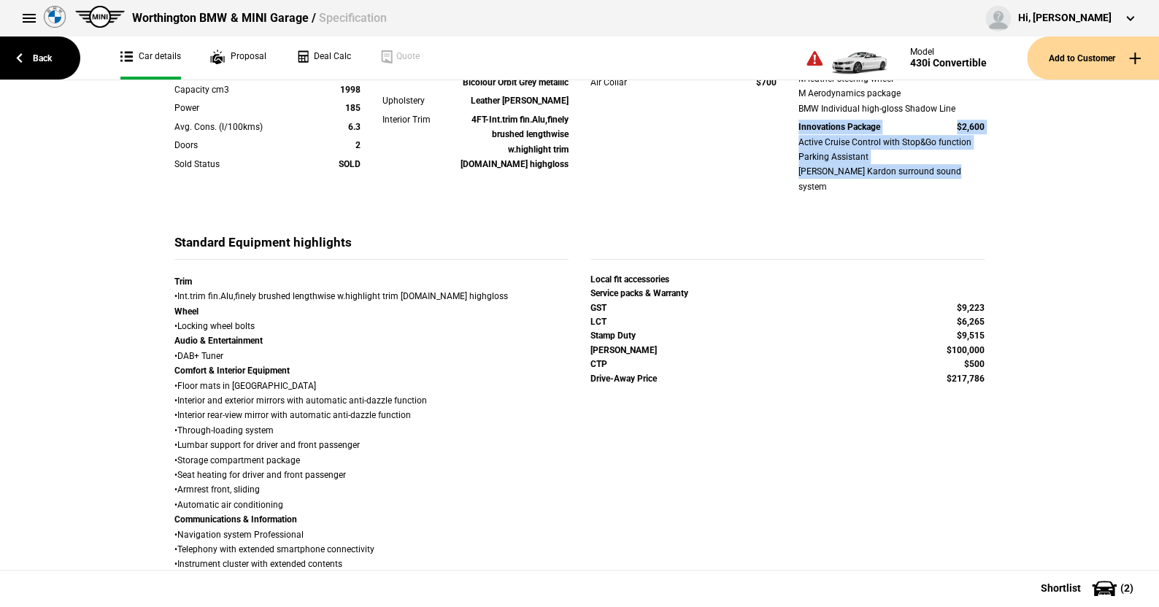
scroll to position [146, 0]
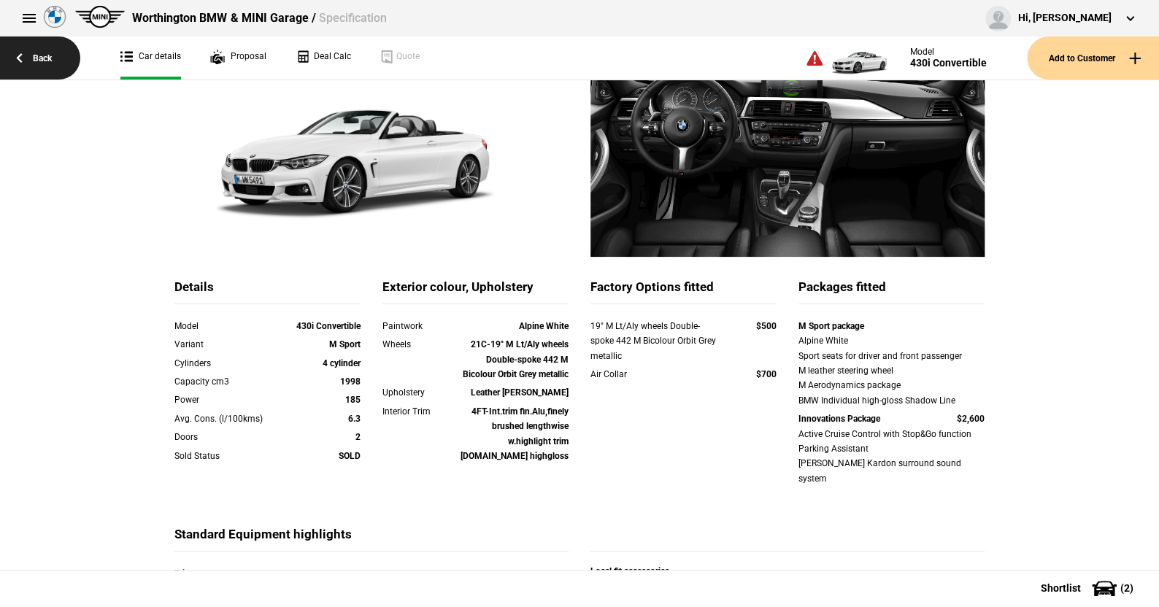
click at [50, 54] on link "Back" at bounding box center [40, 57] width 80 height 43
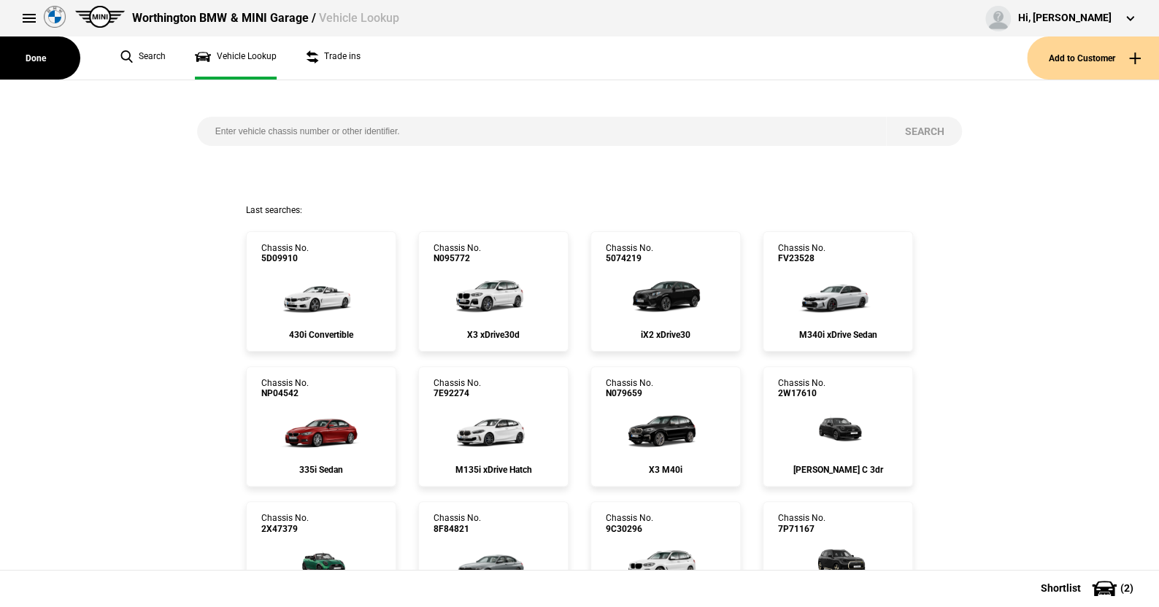
click at [201, 127] on input "search" at bounding box center [541, 131] width 689 height 29
paste input "WBA86DP030N128294"
type input "WBA86DP030N128294"
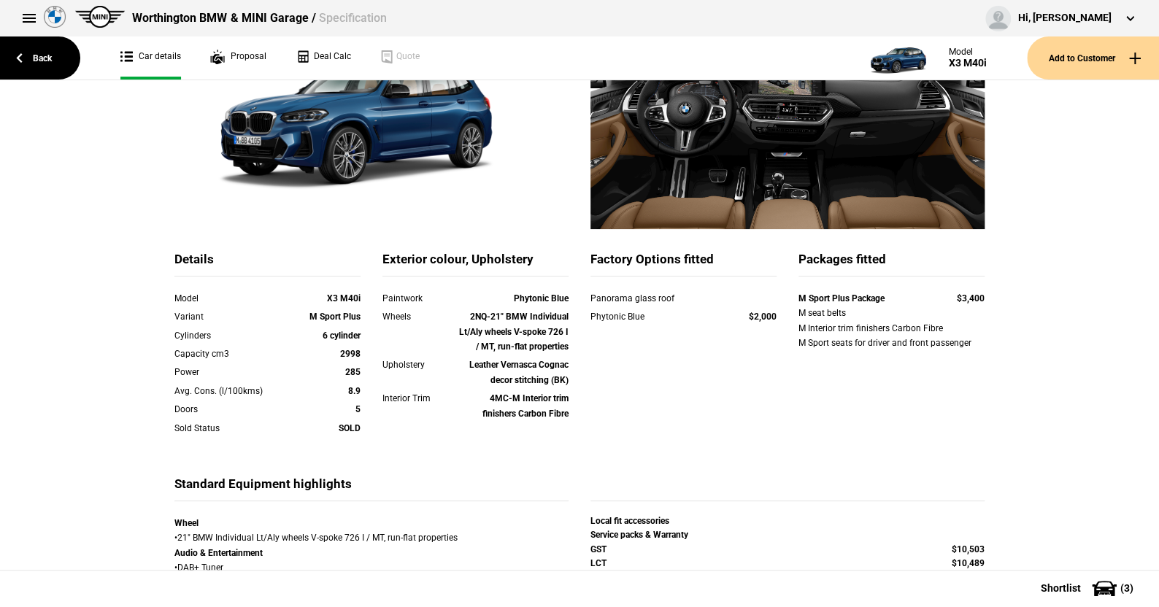
scroll to position [219, 0]
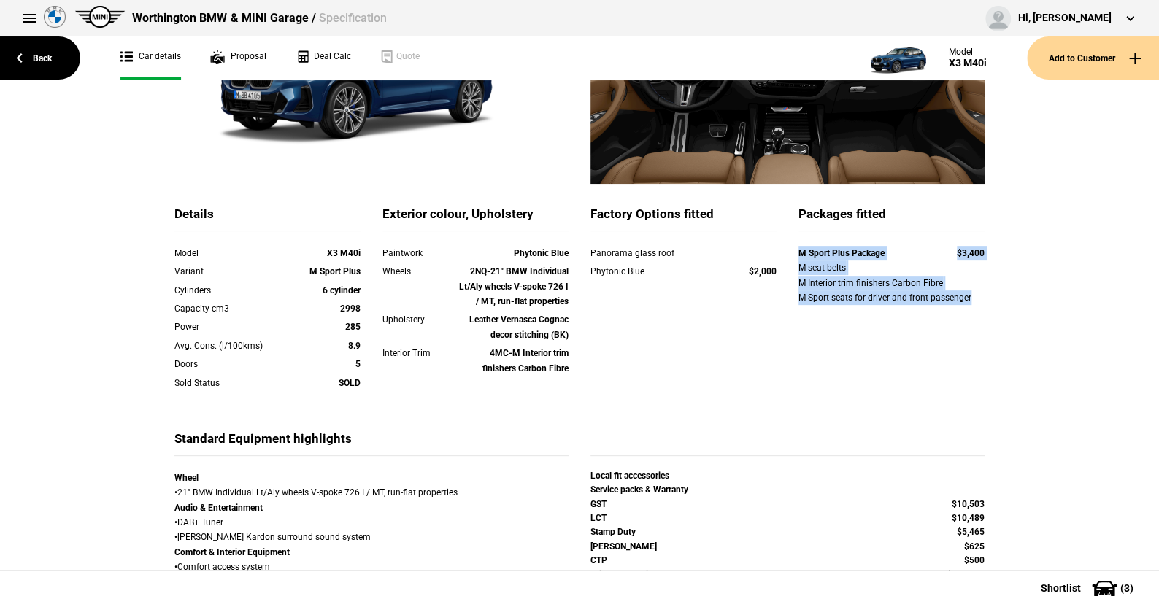
drag, startPoint x: 789, startPoint y: 251, endPoint x: 990, endPoint y: 301, distance: 206.7
copy div "M Sport Plus Package $3,400 M seat belts M Interior trim finishers Carbon Fibre…"
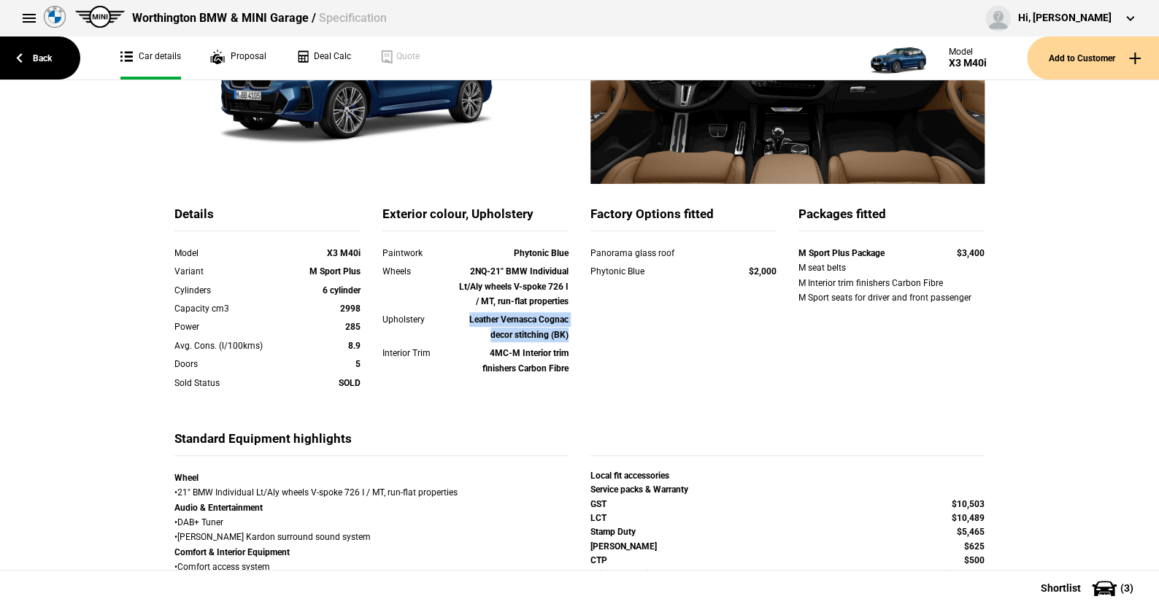
drag, startPoint x: 459, startPoint y: 319, endPoint x: 574, endPoint y: 330, distance: 115.9
click at [574, 330] on div "Details Model X3 M40i Variant M Sport Plus Cylinders 6 cylinder Capacity cm3 29…" at bounding box center [579, 318] width 832 height 225
copy strong "Leather Vernasca Cognac decor stitching (BK)"
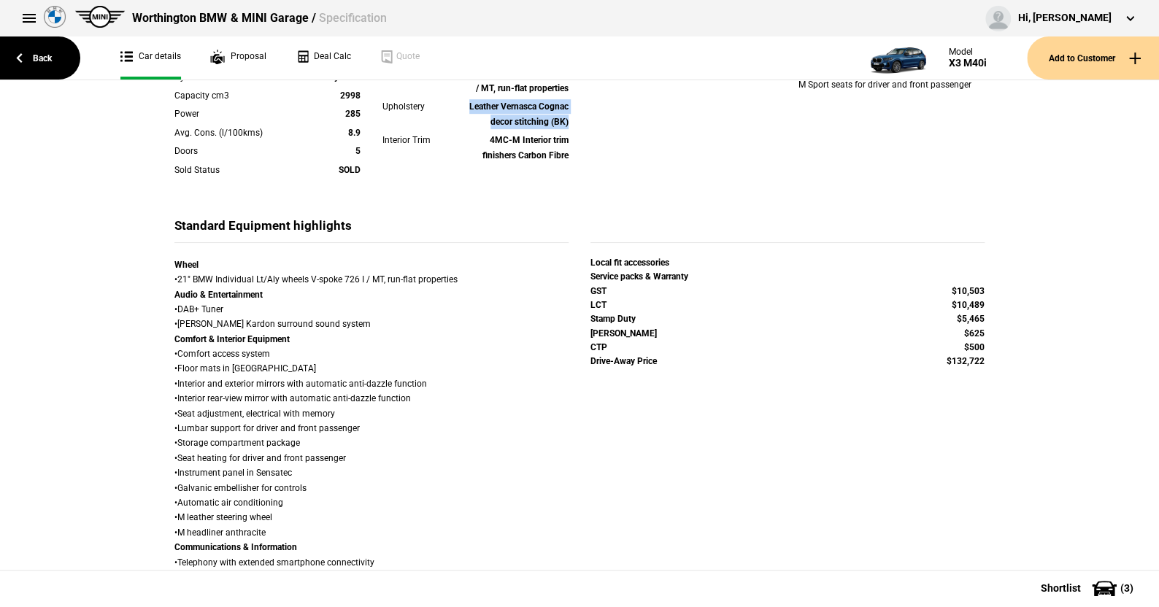
scroll to position [438, 0]
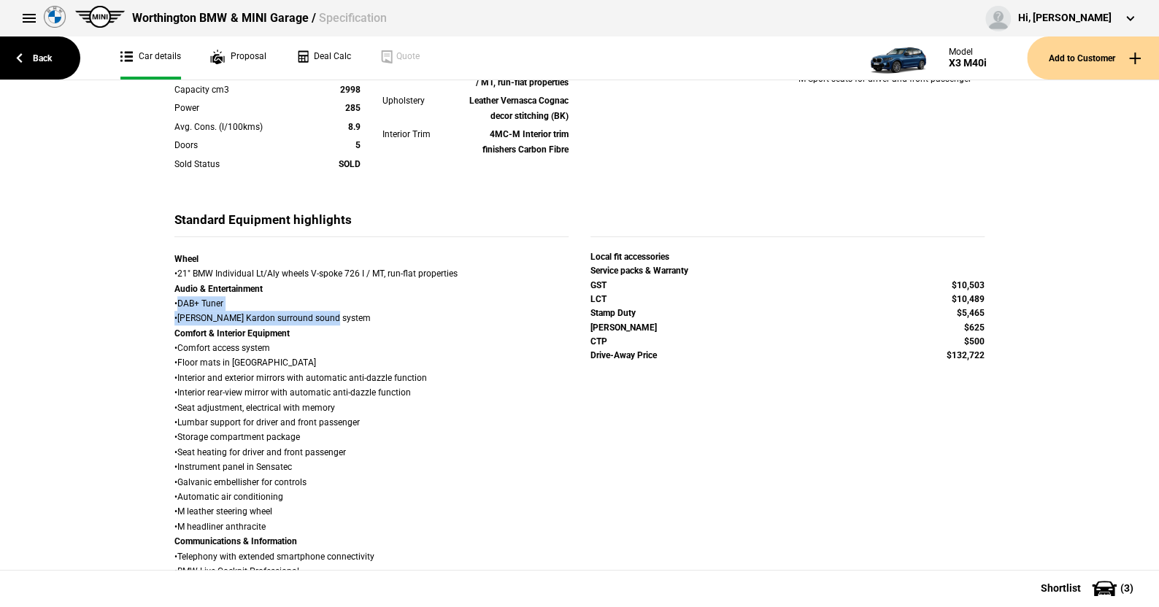
drag, startPoint x: 174, startPoint y: 301, endPoint x: 336, endPoint y: 315, distance: 163.3
copy div "DAB+ Tuner • Harman Kardon surround sound system"
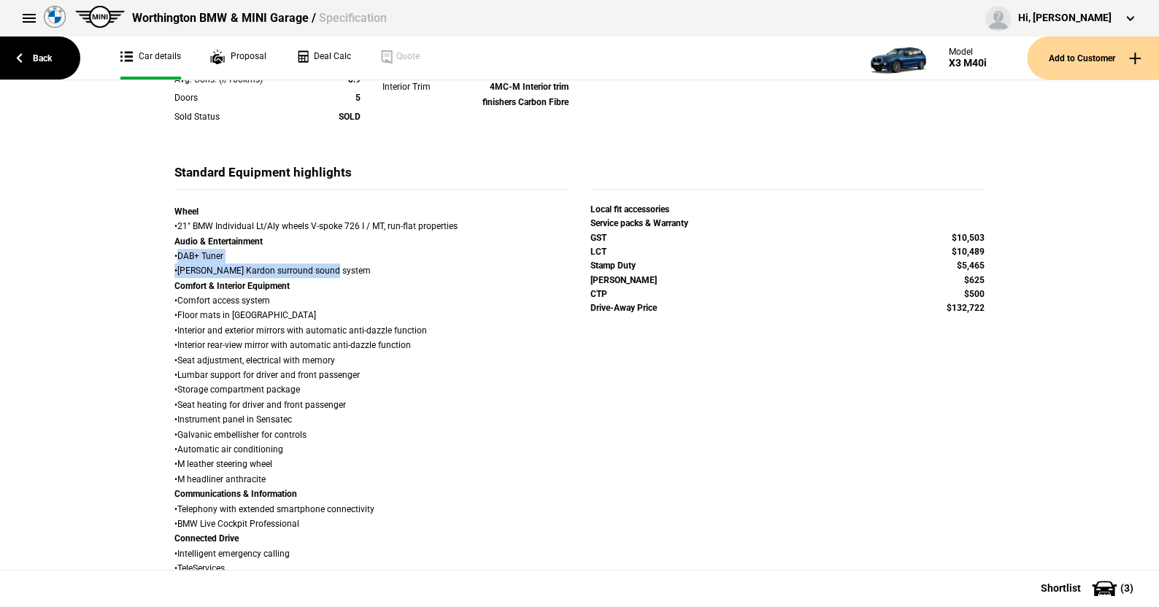
scroll to position [511, 0]
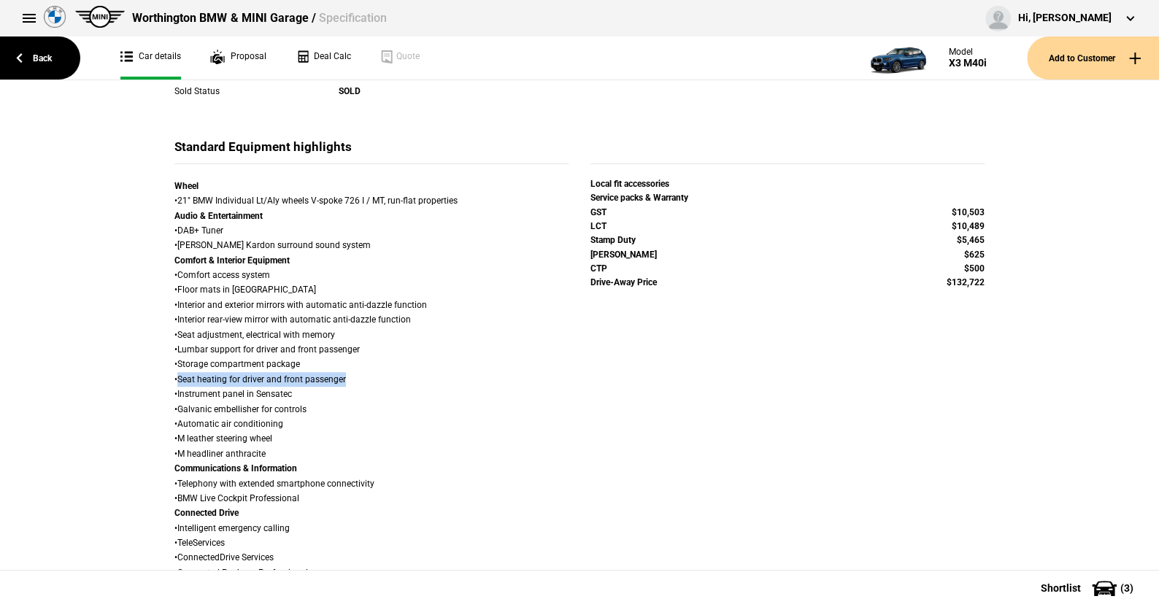
drag, startPoint x: 174, startPoint y: 375, endPoint x: 344, endPoint y: 376, distance: 170.7
click at [344, 376] on div "Wheel • 21" BMW Individual Lt/Aly wheels V-spoke 726 I / MT, run-flat propertie…" at bounding box center [371, 618] width 394 height 878
copy div "Seat heating for driver and front passenger"
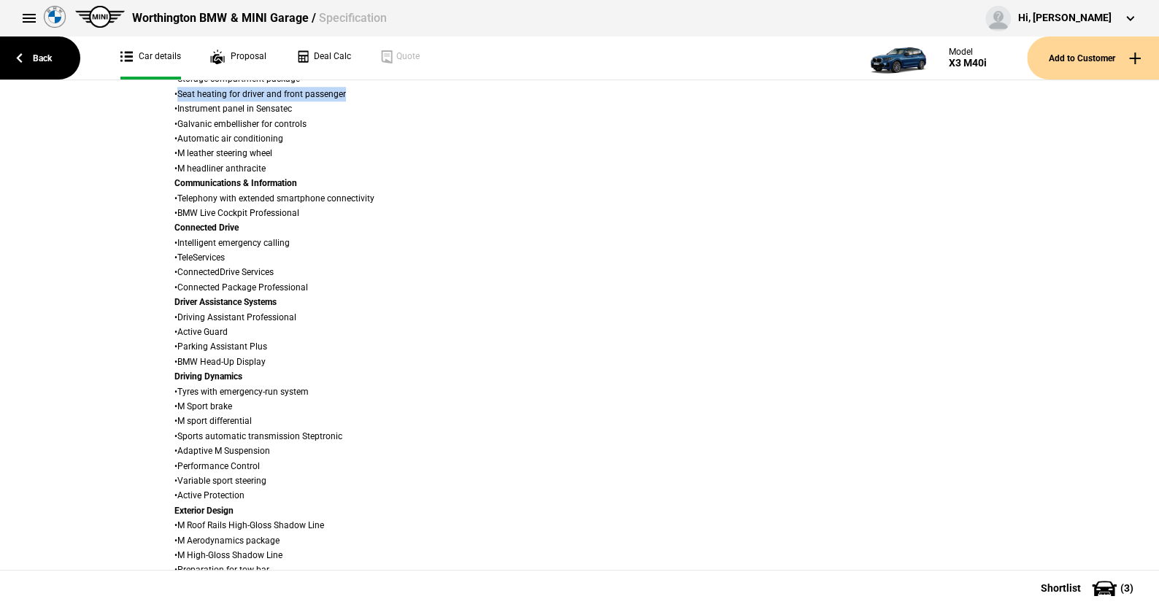
scroll to position [803, 0]
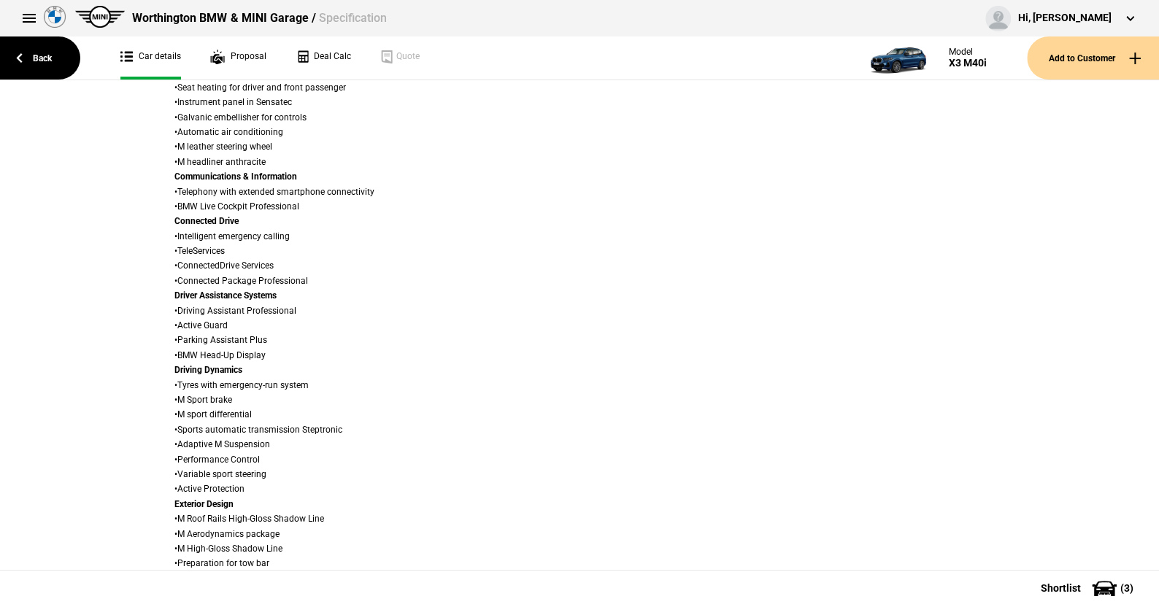
drag, startPoint x: 170, startPoint y: 338, endPoint x: 273, endPoint y: 352, distance: 103.8
click at [273, 352] on div "Wheel • 21" BMW Individual Lt/Aly wheels V-spoke 726 I / MT, run-flat propertie…" at bounding box center [371, 326] width 394 height 878
drag, startPoint x: 269, startPoint y: 352, endPoint x: 174, endPoint y: 341, distance: 95.5
click at [174, 341] on div "Wheel • 21" BMW Individual Lt/Aly wheels V-spoke 726 I / MT, run-flat propertie…" at bounding box center [371, 326] width 394 height 878
copy div "Parking Assistant Plus • BMW Head-Up Display"
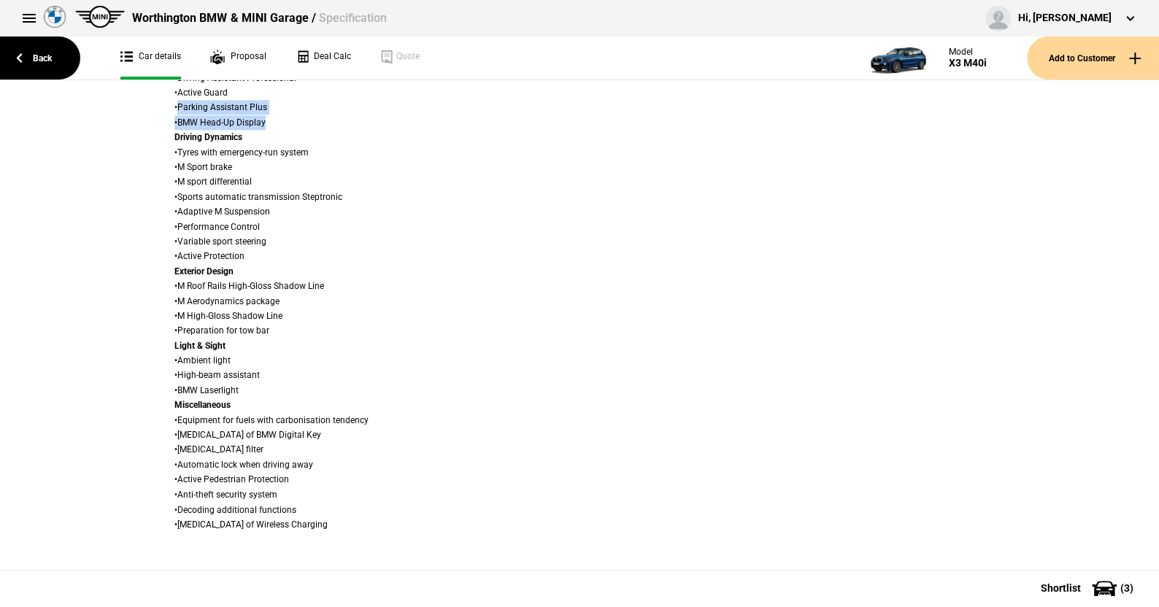
scroll to position [1037, 0]
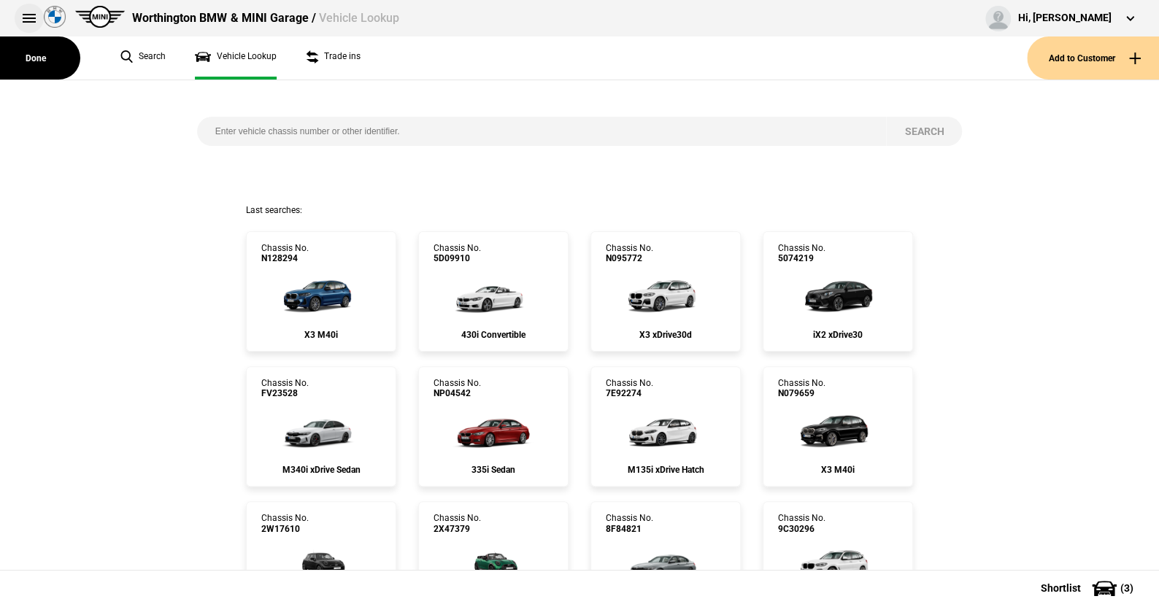
click at [26, 15] on button at bounding box center [29, 18] width 29 height 29
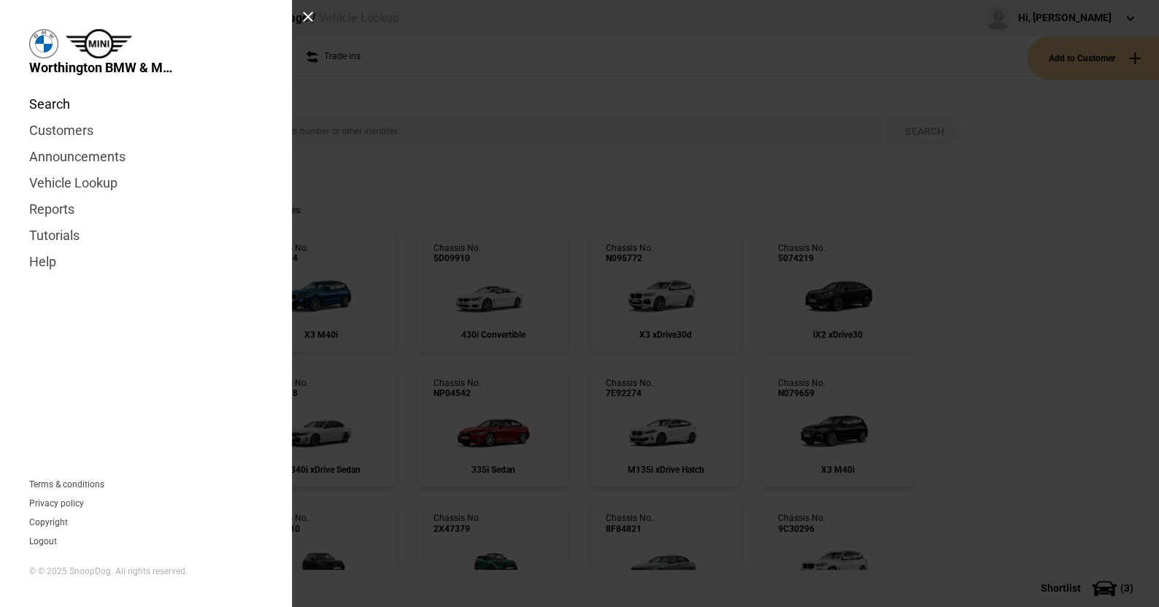
click at [53, 101] on link "Search" at bounding box center [145, 104] width 233 height 26
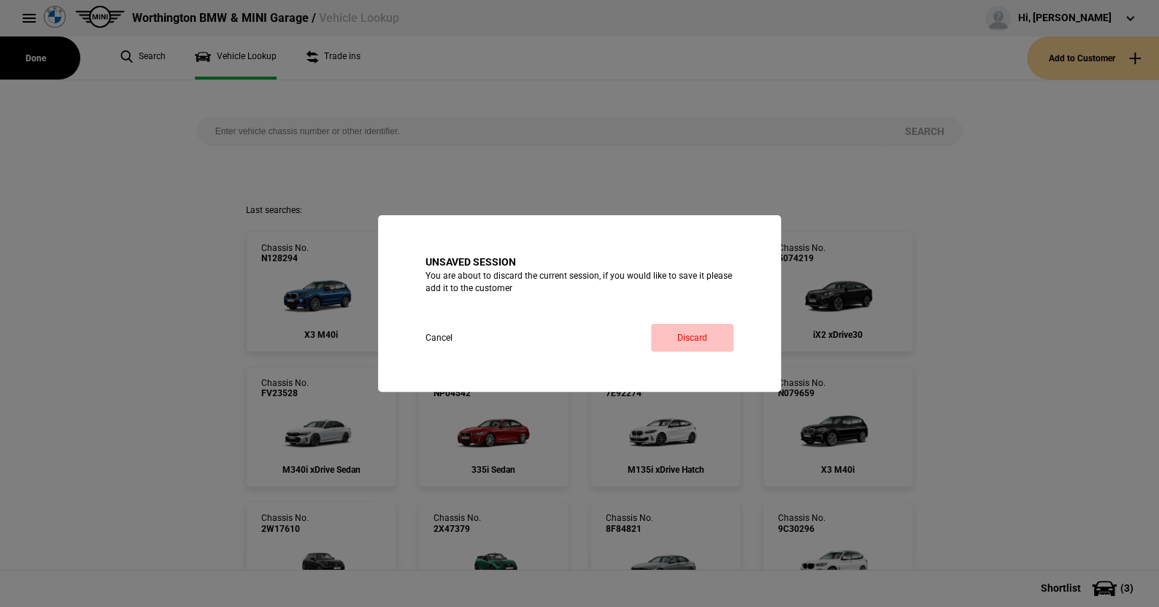
click at [687, 329] on link "Discard" at bounding box center [692, 338] width 82 height 28
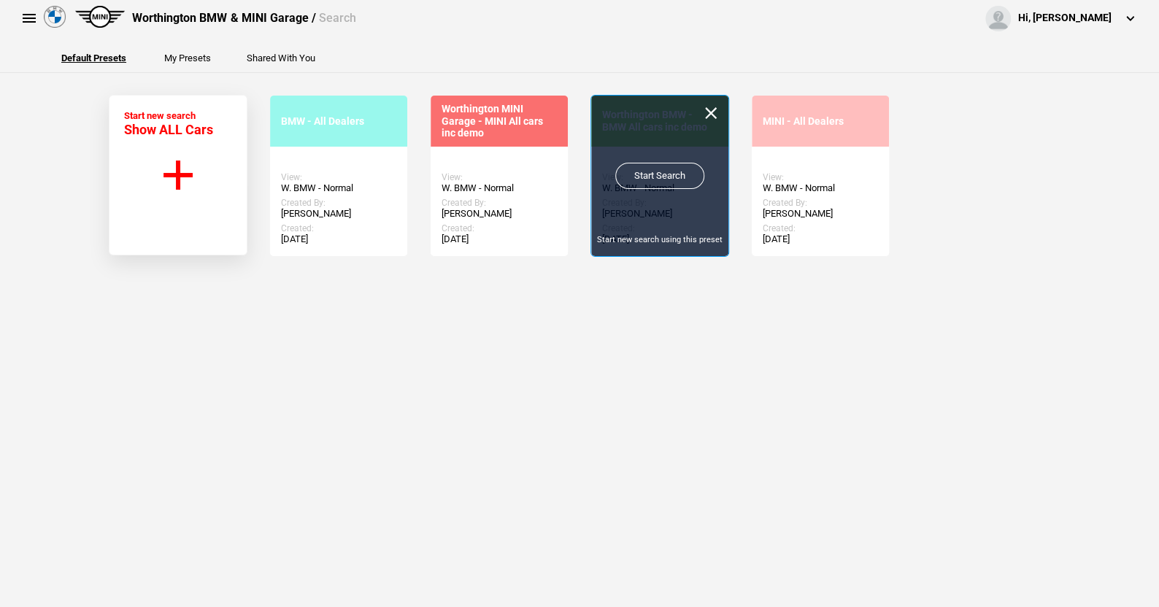
click at [641, 170] on link "Start Search" at bounding box center [659, 176] width 89 height 26
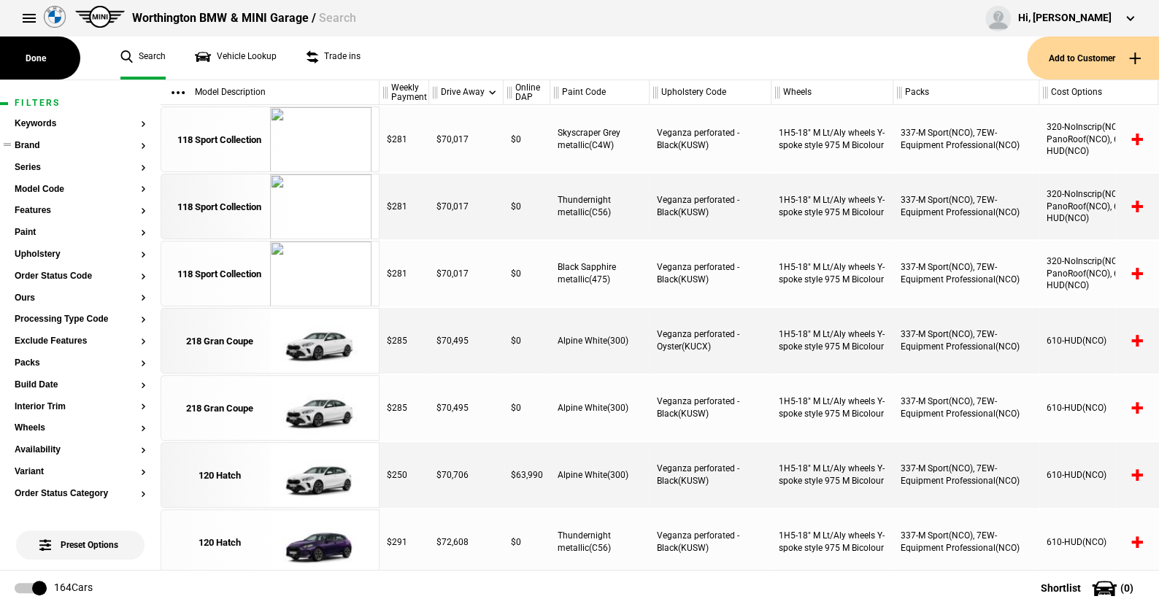
click at [37, 143] on button "Brand" at bounding box center [80, 146] width 131 height 10
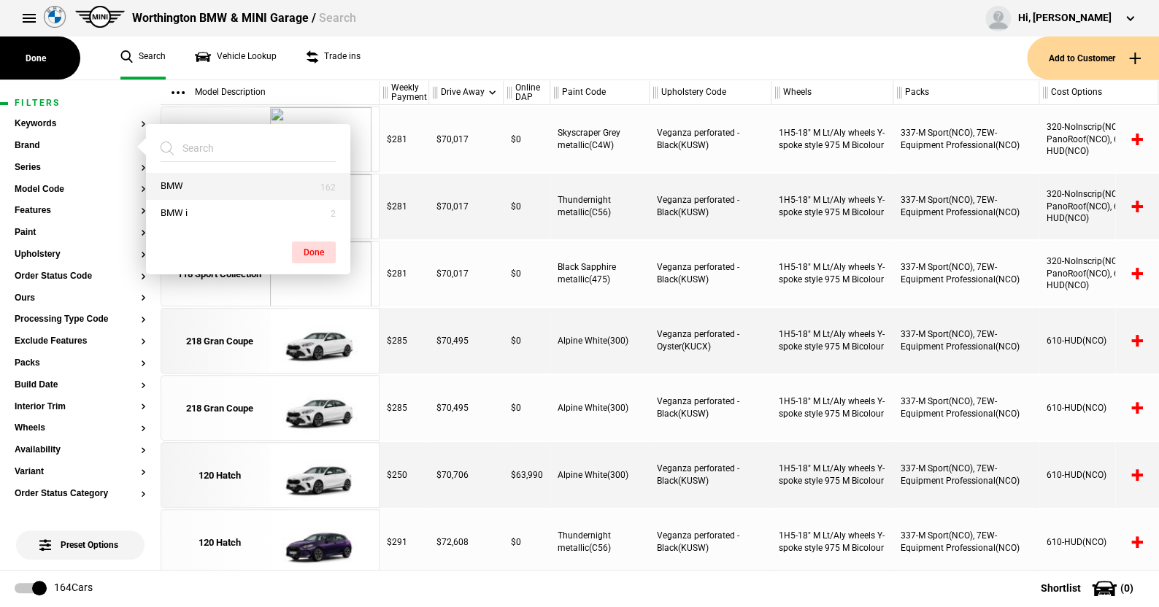
click at [206, 190] on button "BMW" at bounding box center [248, 186] width 204 height 27
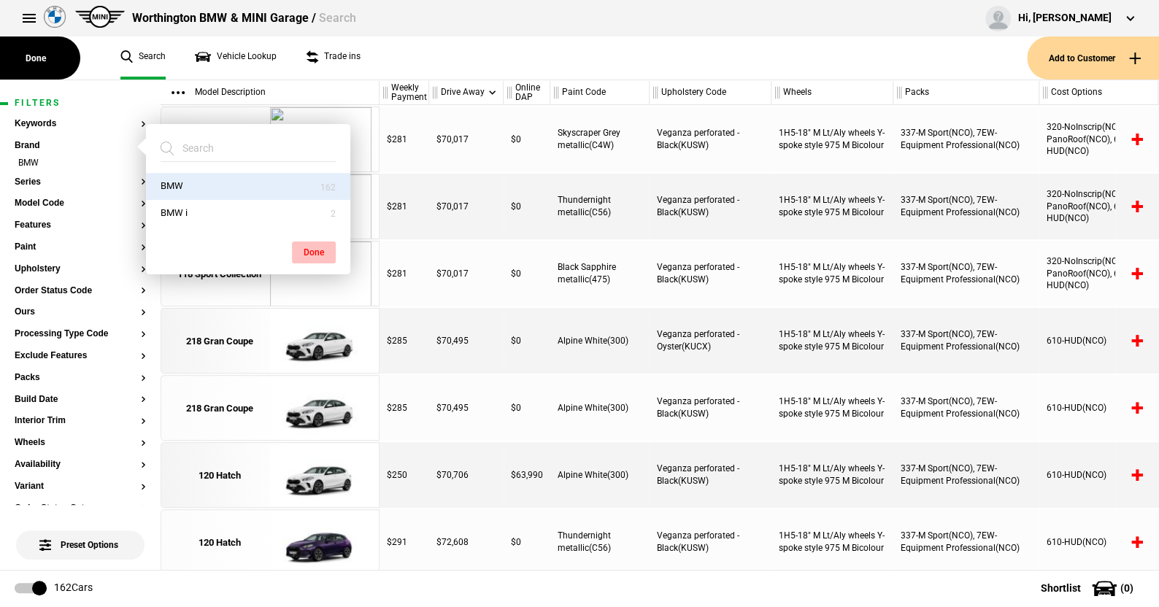
click at [311, 247] on button "Done" at bounding box center [314, 252] width 44 height 22
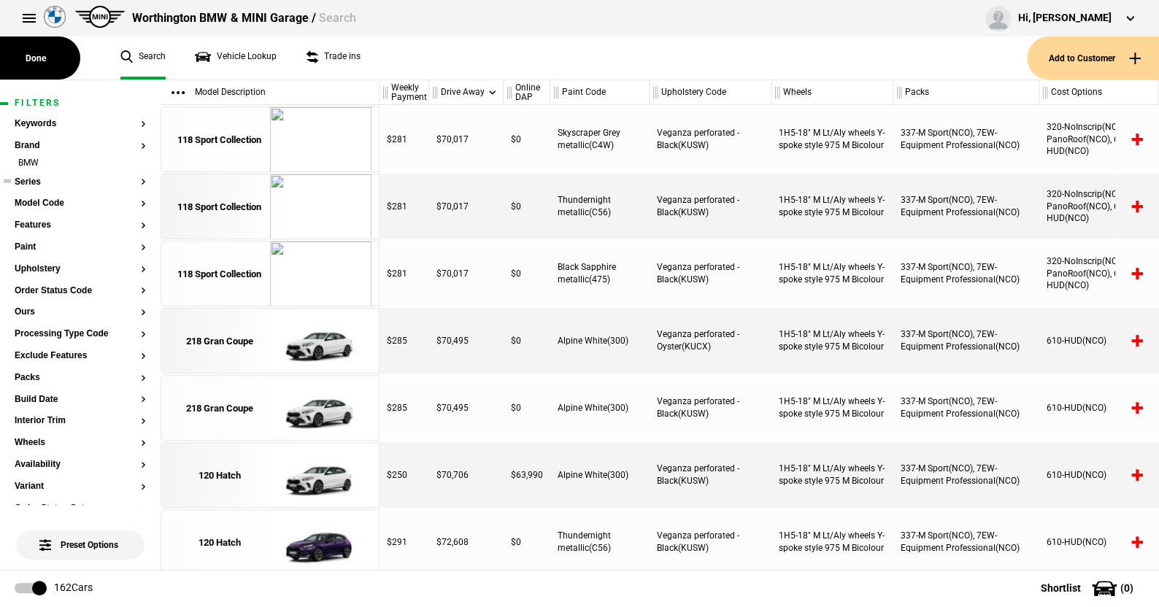
click at [29, 179] on button "Series" at bounding box center [80, 182] width 131 height 10
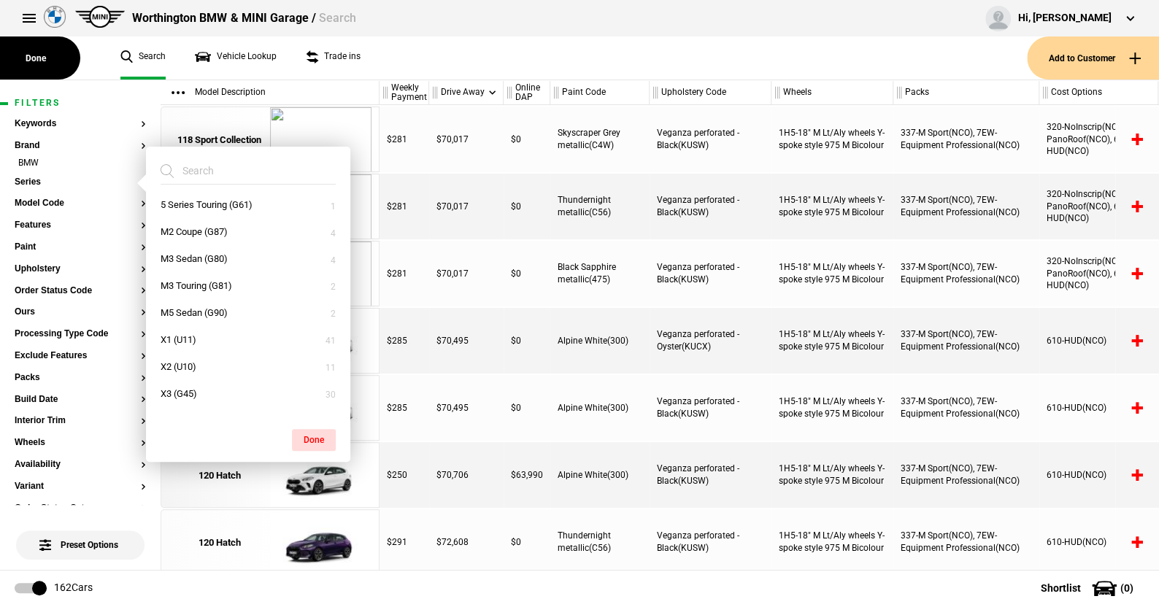
scroll to position [292, 0]
click at [194, 320] on button "X3 (G45)" at bounding box center [248, 321] width 204 height 27
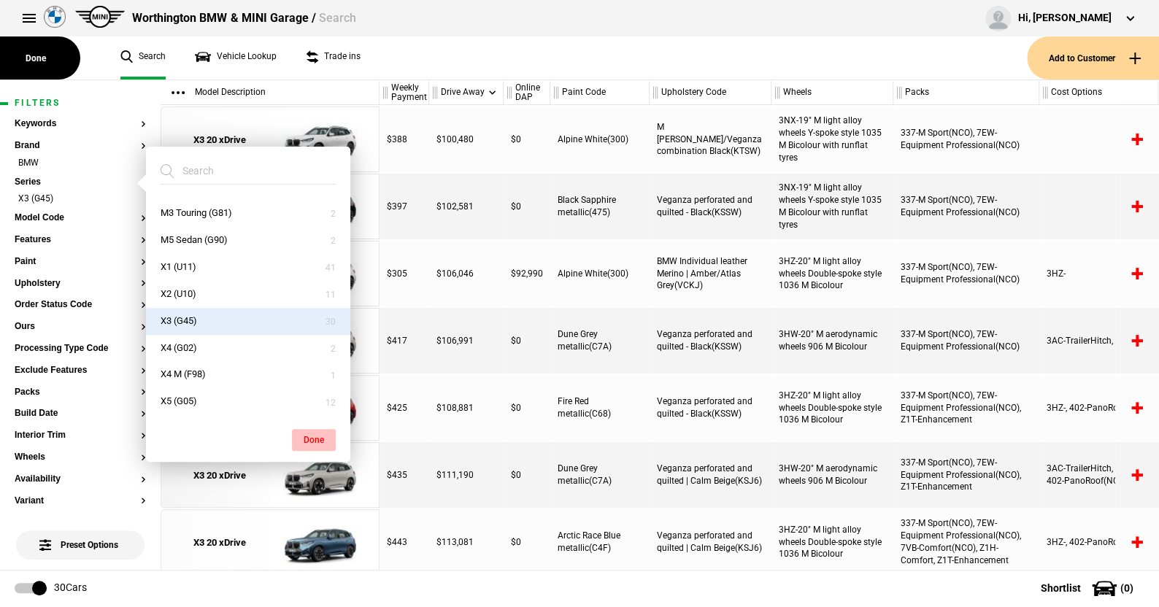
click at [323, 434] on button "Done" at bounding box center [314, 440] width 44 height 22
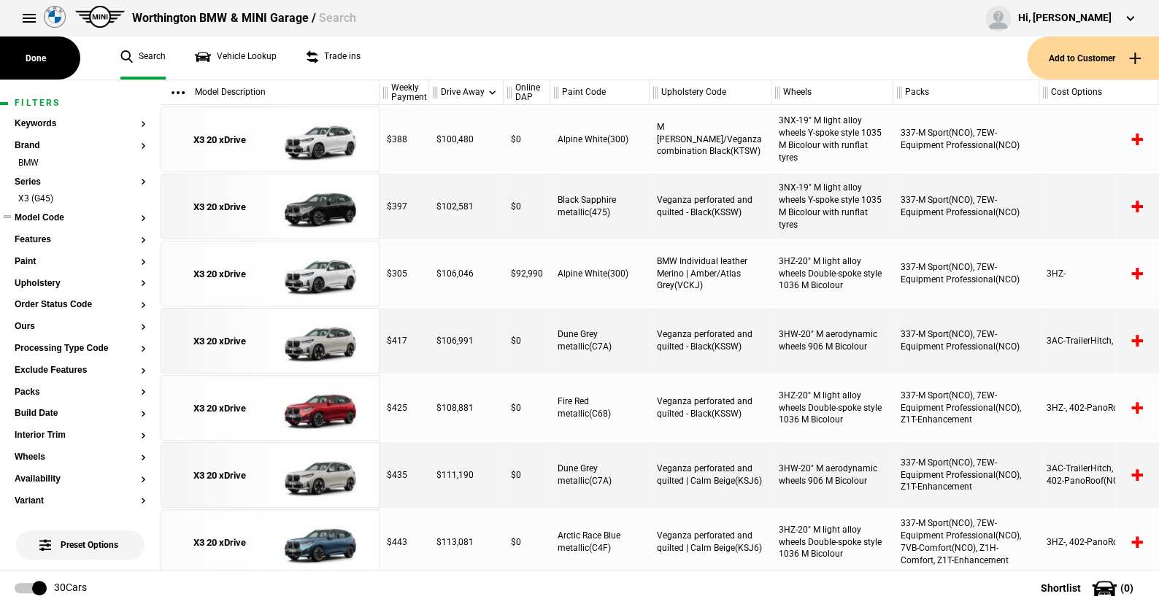
click at [48, 215] on button "Model Code" at bounding box center [80, 218] width 131 height 10
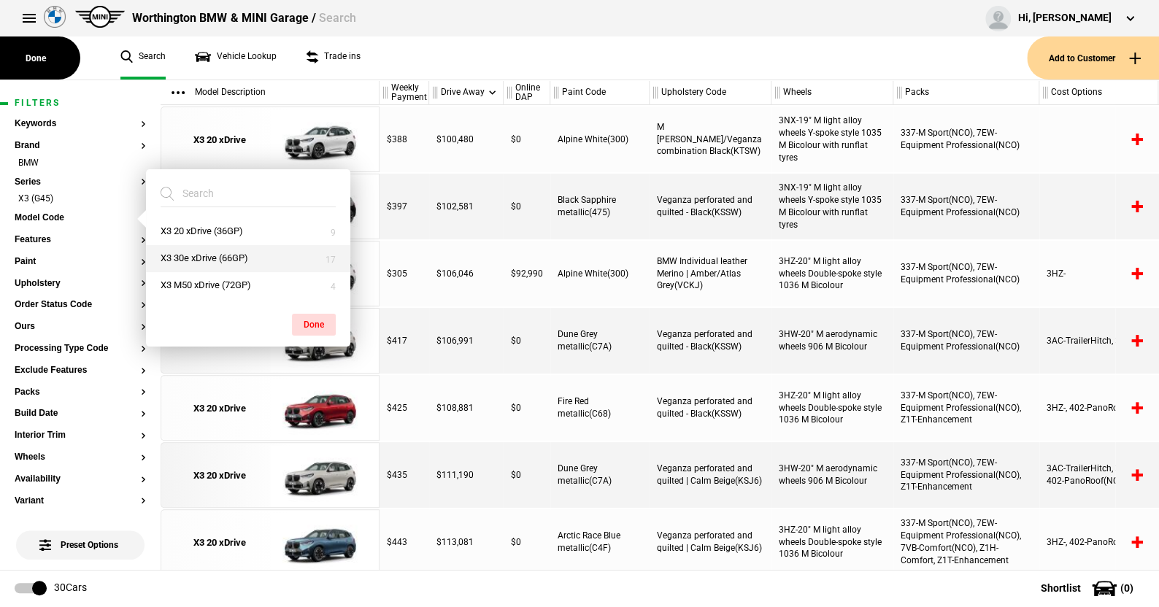
click at [208, 255] on button "X3 30e xDrive (66GP)" at bounding box center [248, 258] width 204 height 27
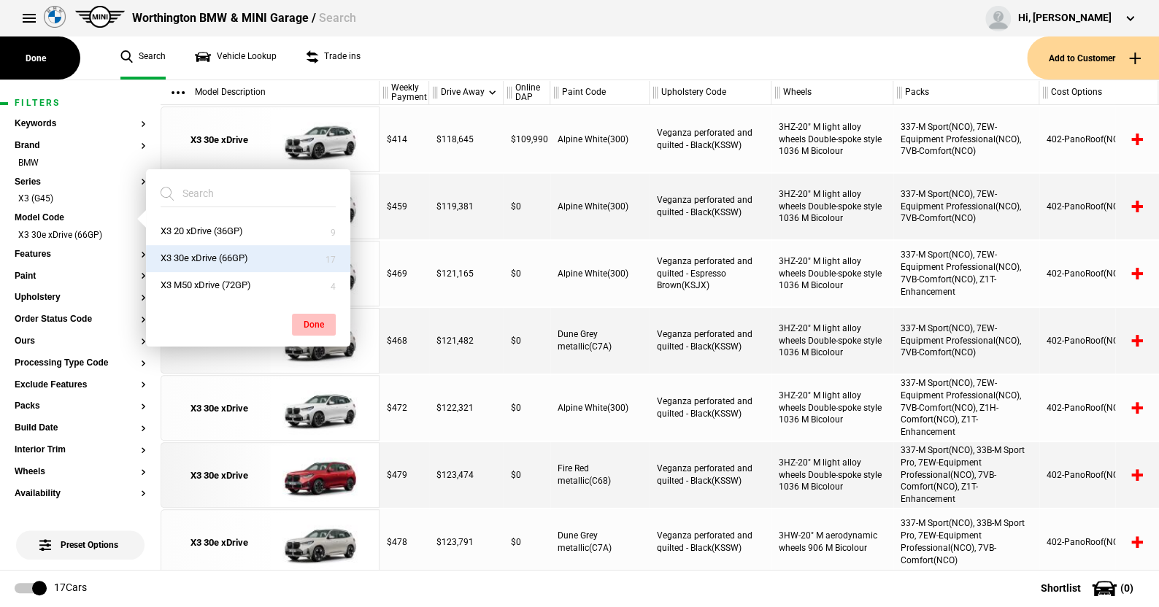
click at [325, 321] on button "Done" at bounding box center [314, 325] width 44 height 22
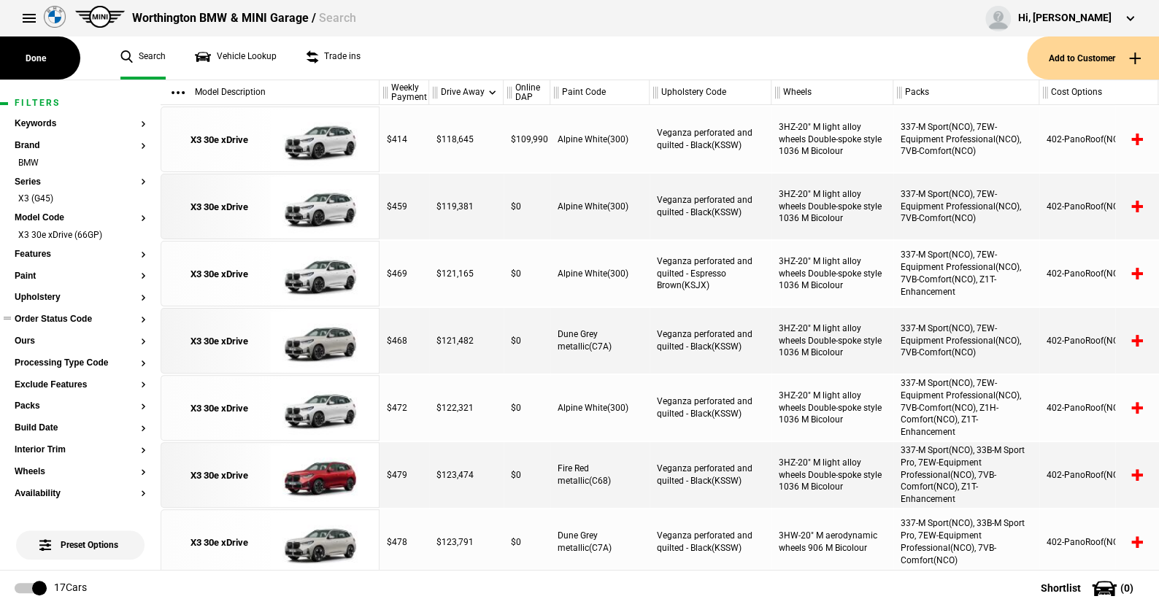
click at [55, 317] on button "Order Status Code" at bounding box center [80, 319] width 131 height 10
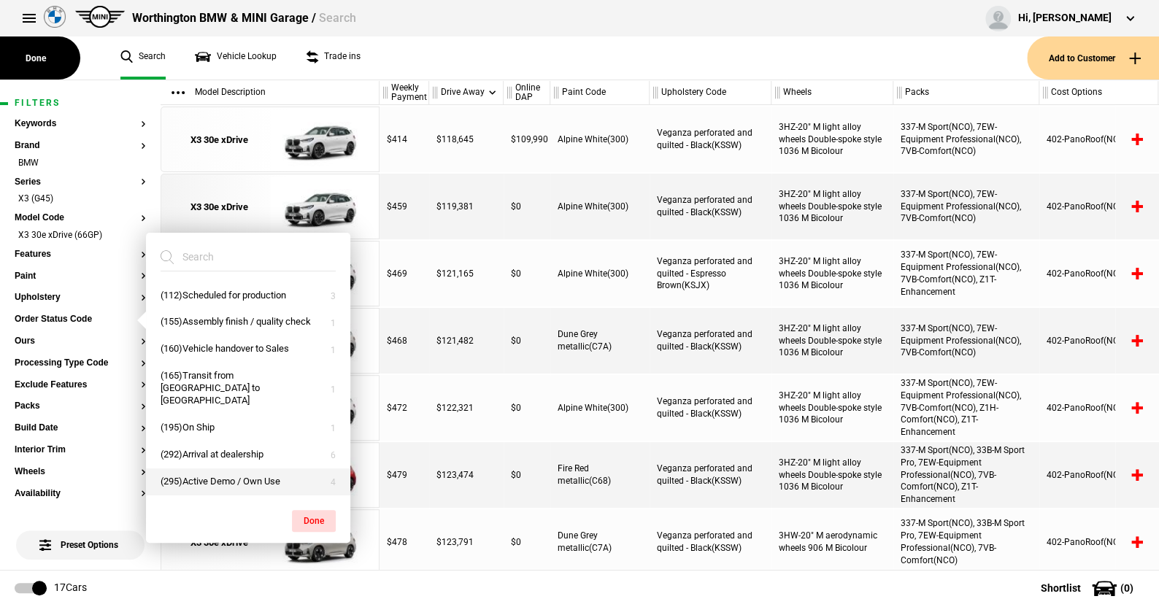
click at [212, 468] on button "(295)Active Demo / Own Use" at bounding box center [248, 481] width 204 height 27
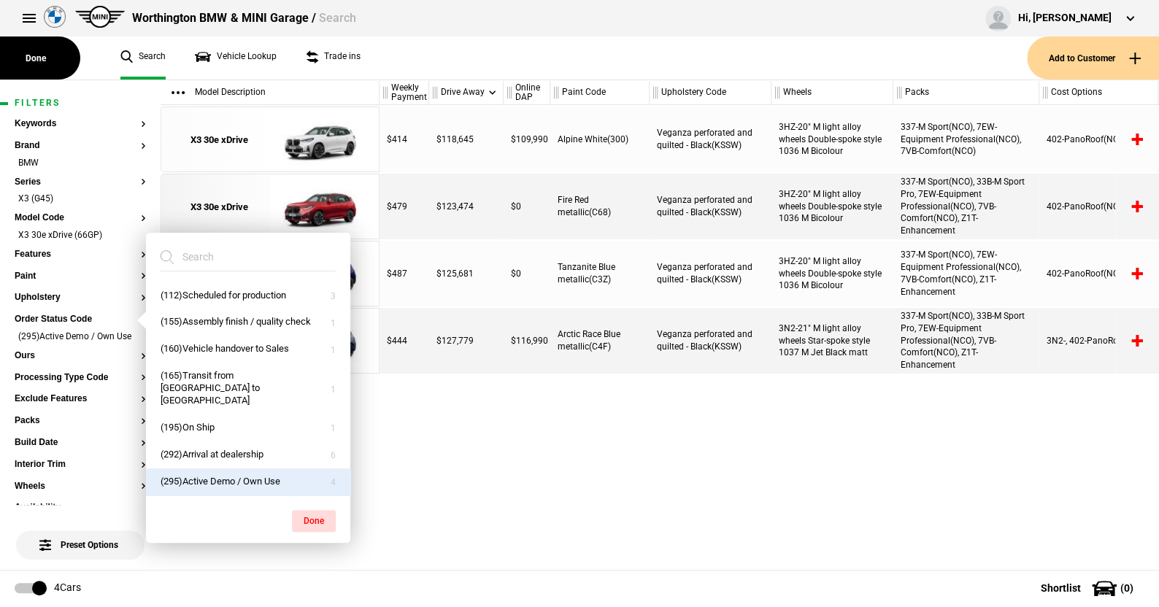
drag, startPoint x: 302, startPoint y: 500, endPoint x: 317, endPoint y: 475, distance: 29.2
click at [302, 510] on button "Done" at bounding box center [314, 521] width 44 height 22
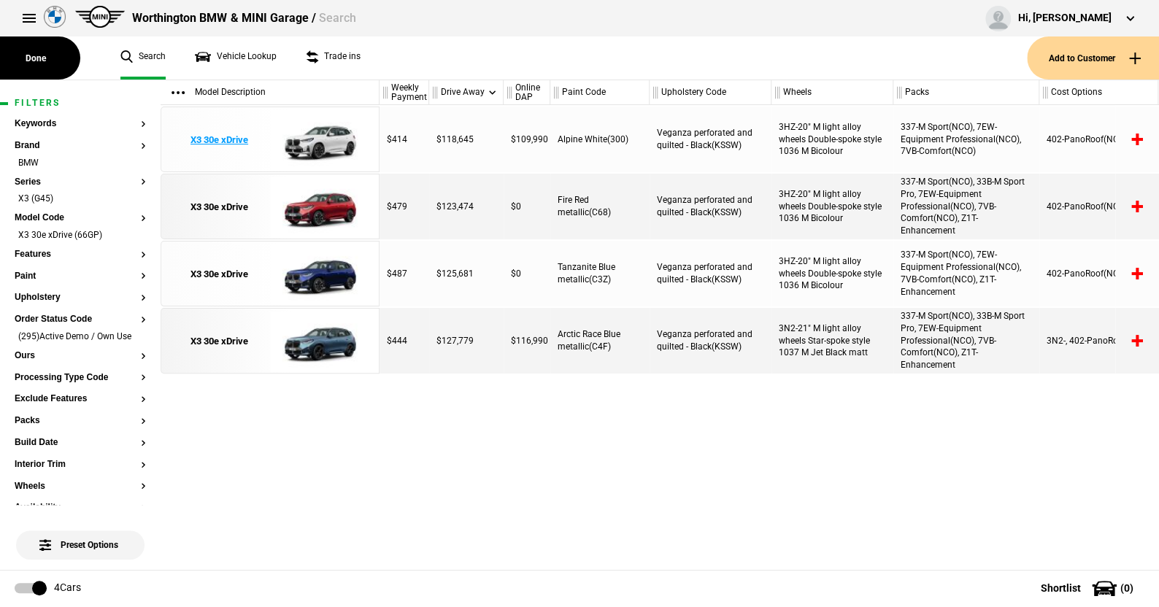
click at [329, 139] on img at bounding box center [320, 140] width 101 height 66
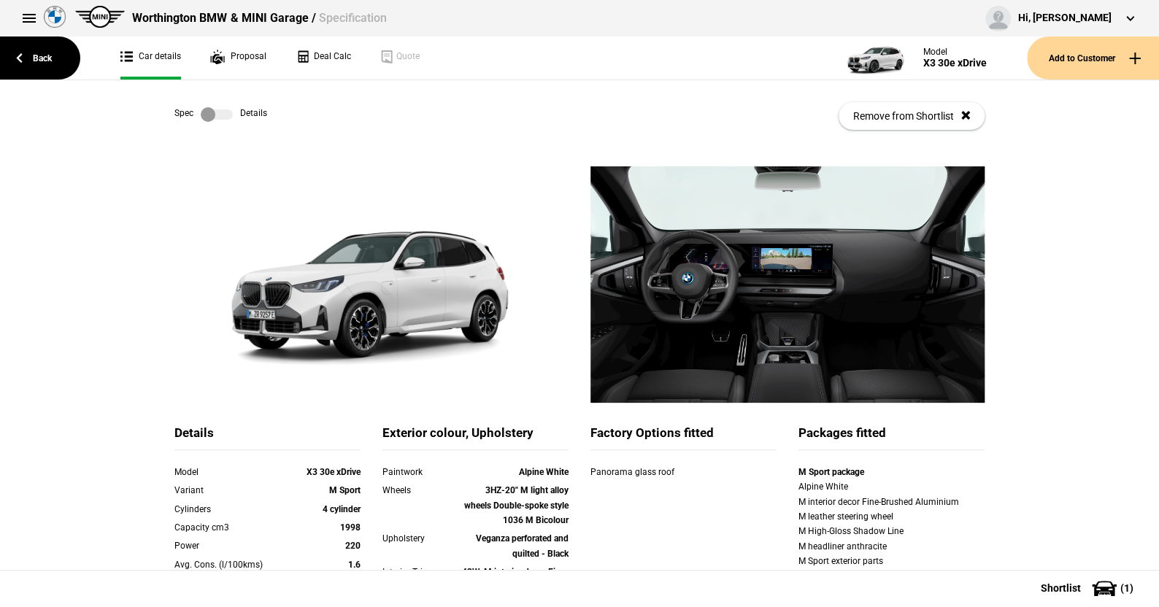
click at [220, 113] on label at bounding box center [217, 114] width 32 height 15
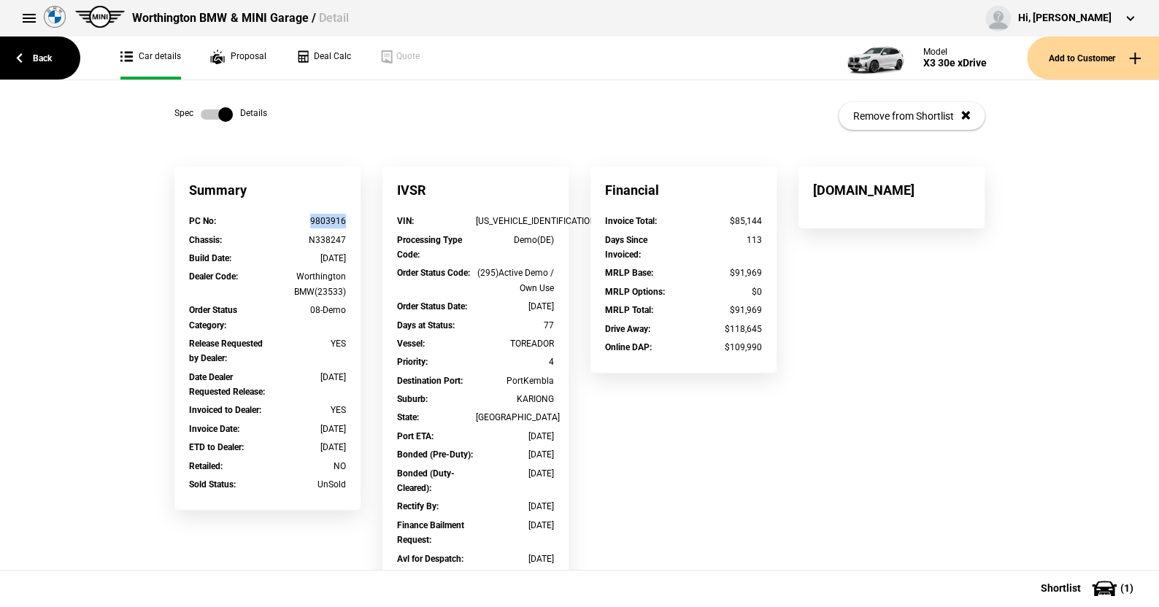
drag, startPoint x: 342, startPoint y: 222, endPoint x: 303, endPoint y: 222, distance: 38.7
click at [303, 222] on div "PC No : 9803916" at bounding box center [267, 223] width 179 height 18
copy div "9803916"
click at [51, 53] on link "Back" at bounding box center [40, 57] width 80 height 43
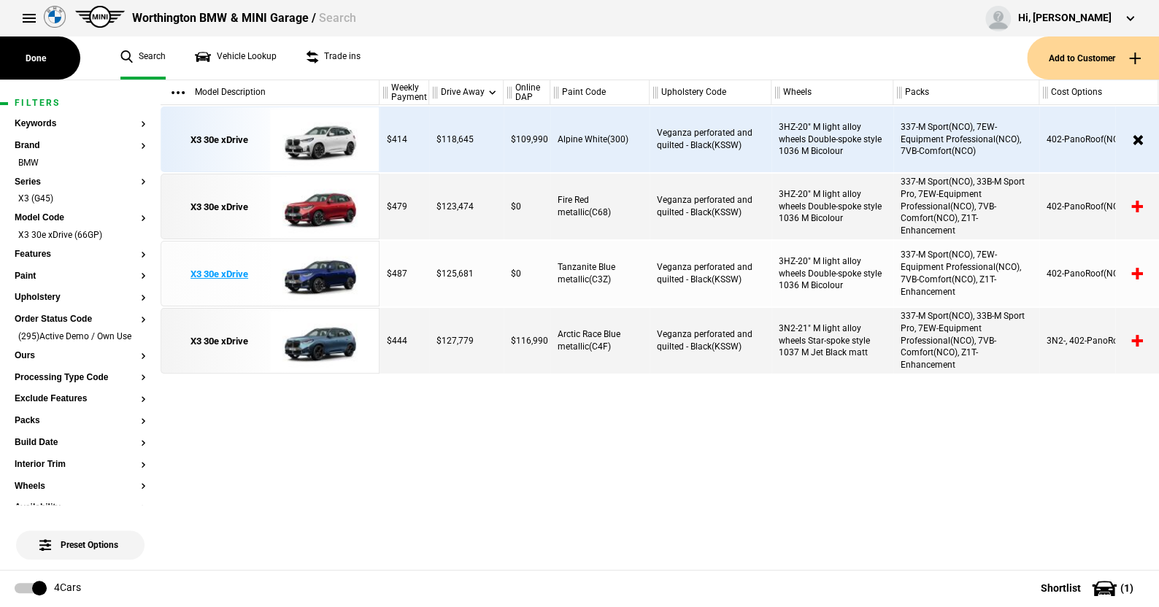
click at [325, 271] on img at bounding box center [320, 274] width 101 height 66
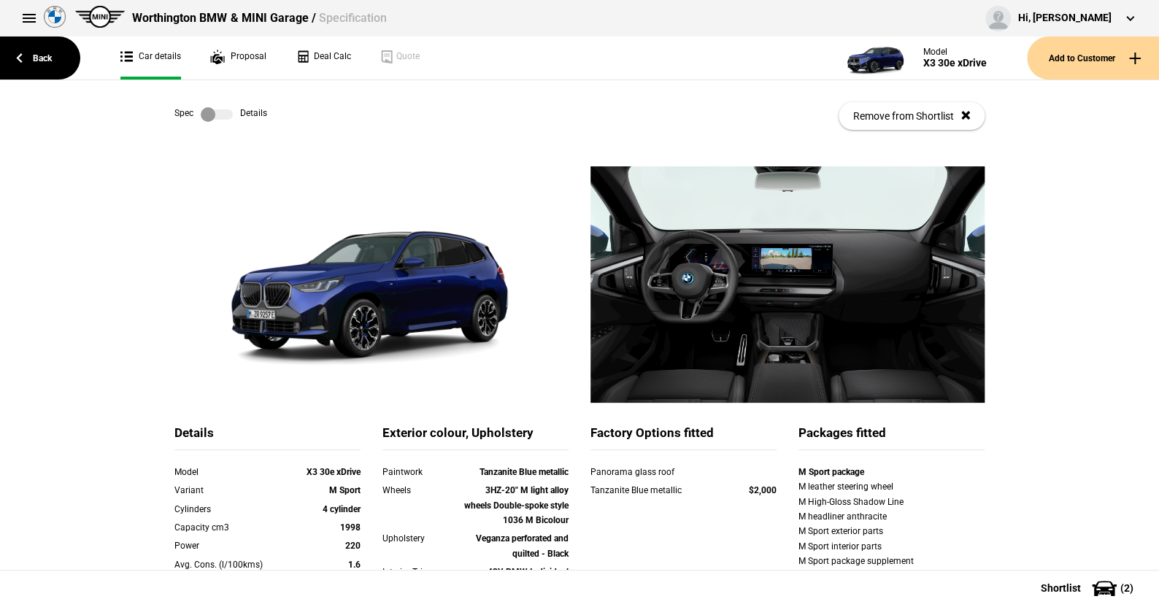
click at [224, 110] on label at bounding box center [217, 114] width 32 height 15
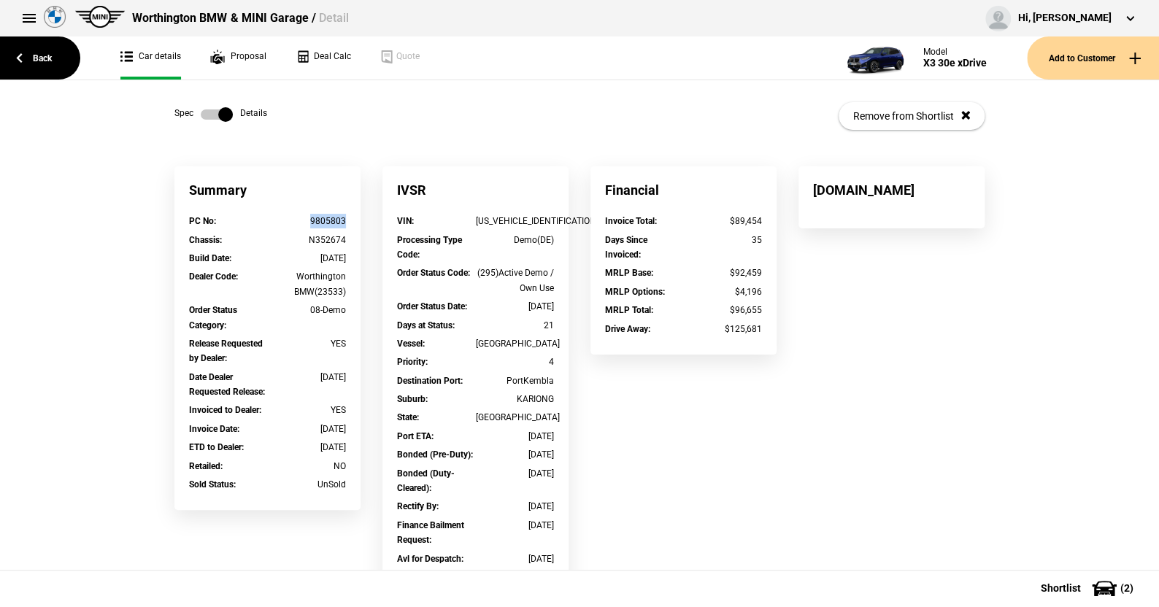
drag, startPoint x: 347, startPoint y: 218, endPoint x: 303, endPoint y: 218, distance: 43.8
click at [303, 218] on div "PC No : 9805803" at bounding box center [267, 223] width 179 height 18
copy div "9805803"
click at [39, 56] on link "Back" at bounding box center [40, 57] width 80 height 43
